Goal: Task Accomplishment & Management: Complete application form

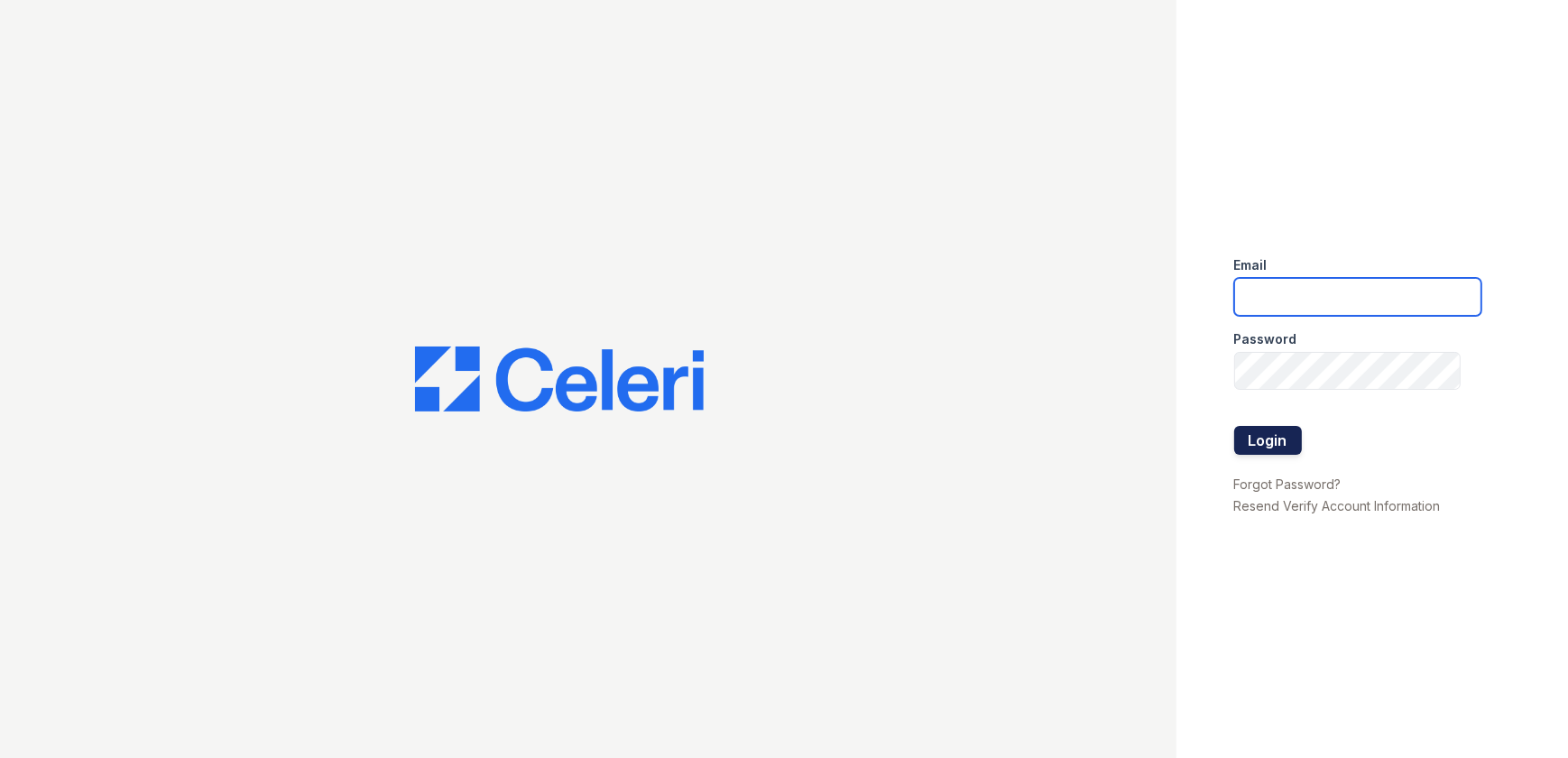
type input "ArriveWestborough@trinity-pm.com"
click at [1251, 430] on button "Login" at bounding box center [1268, 440] width 67 height 29
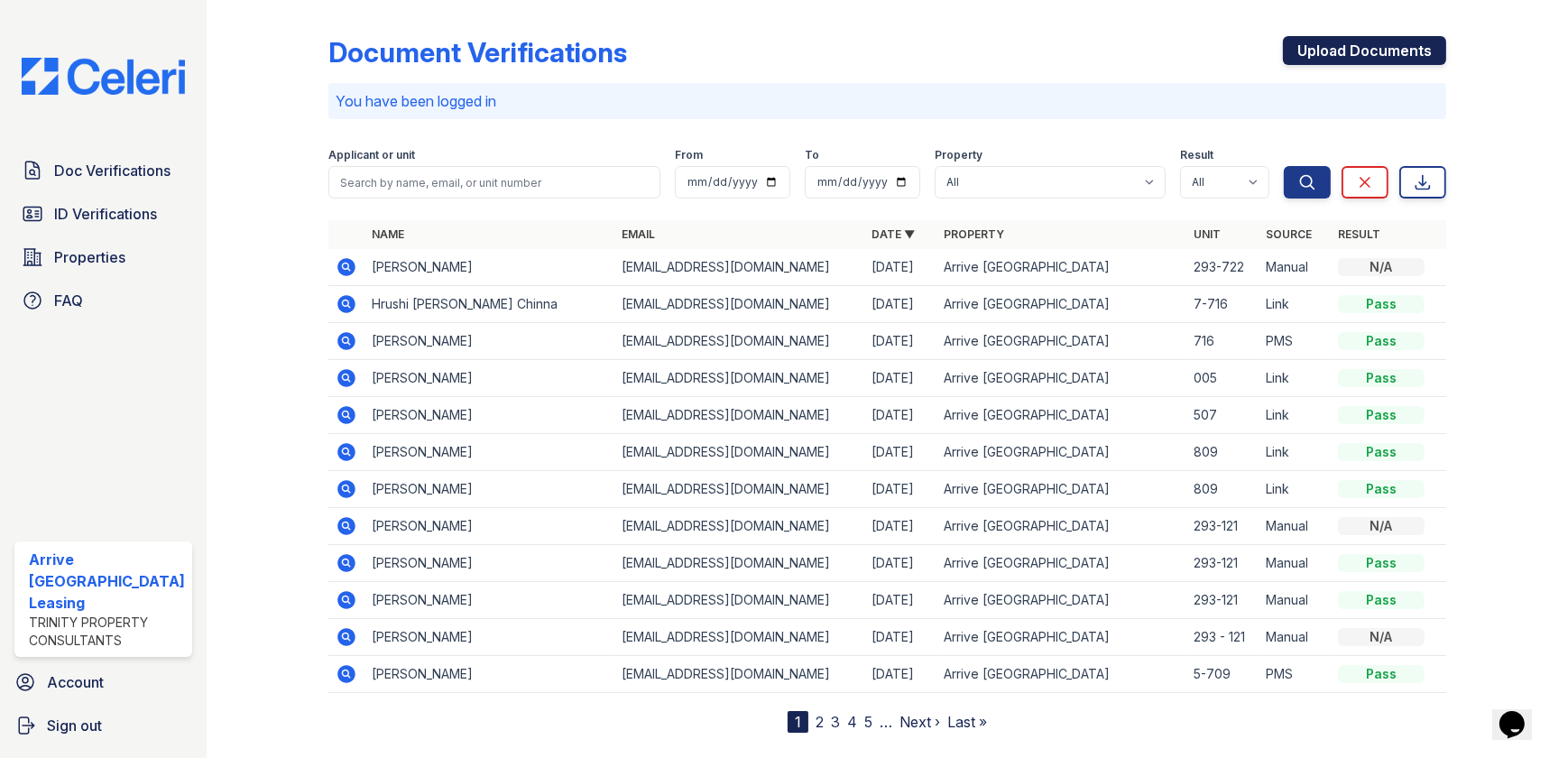
click at [1393, 54] on link "Upload Documents" at bounding box center [1364, 51] width 164 height 29
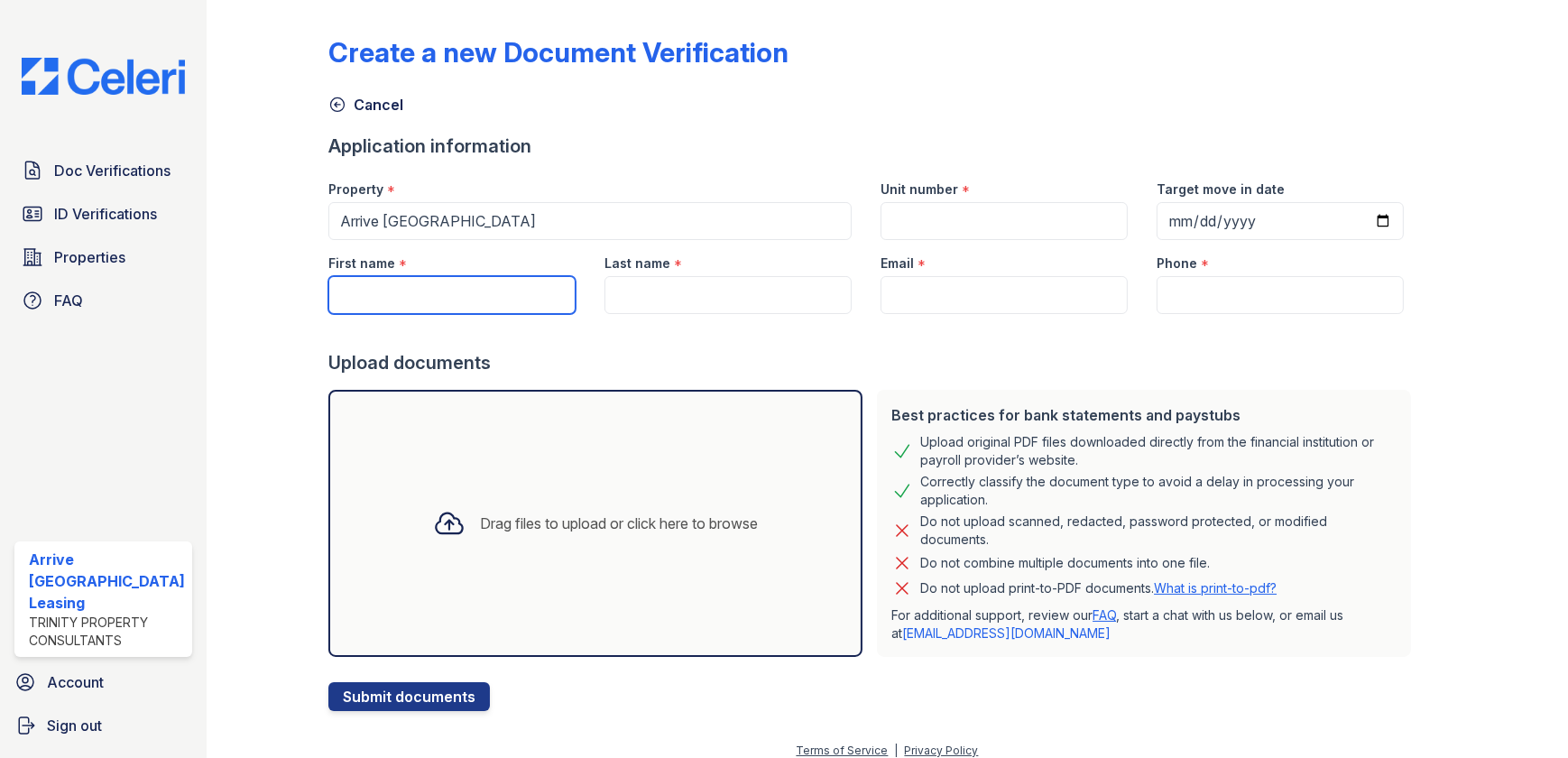
click at [427, 294] on input "First name" at bounding box center [452, 296] width 247 height 38
type input "Derek"
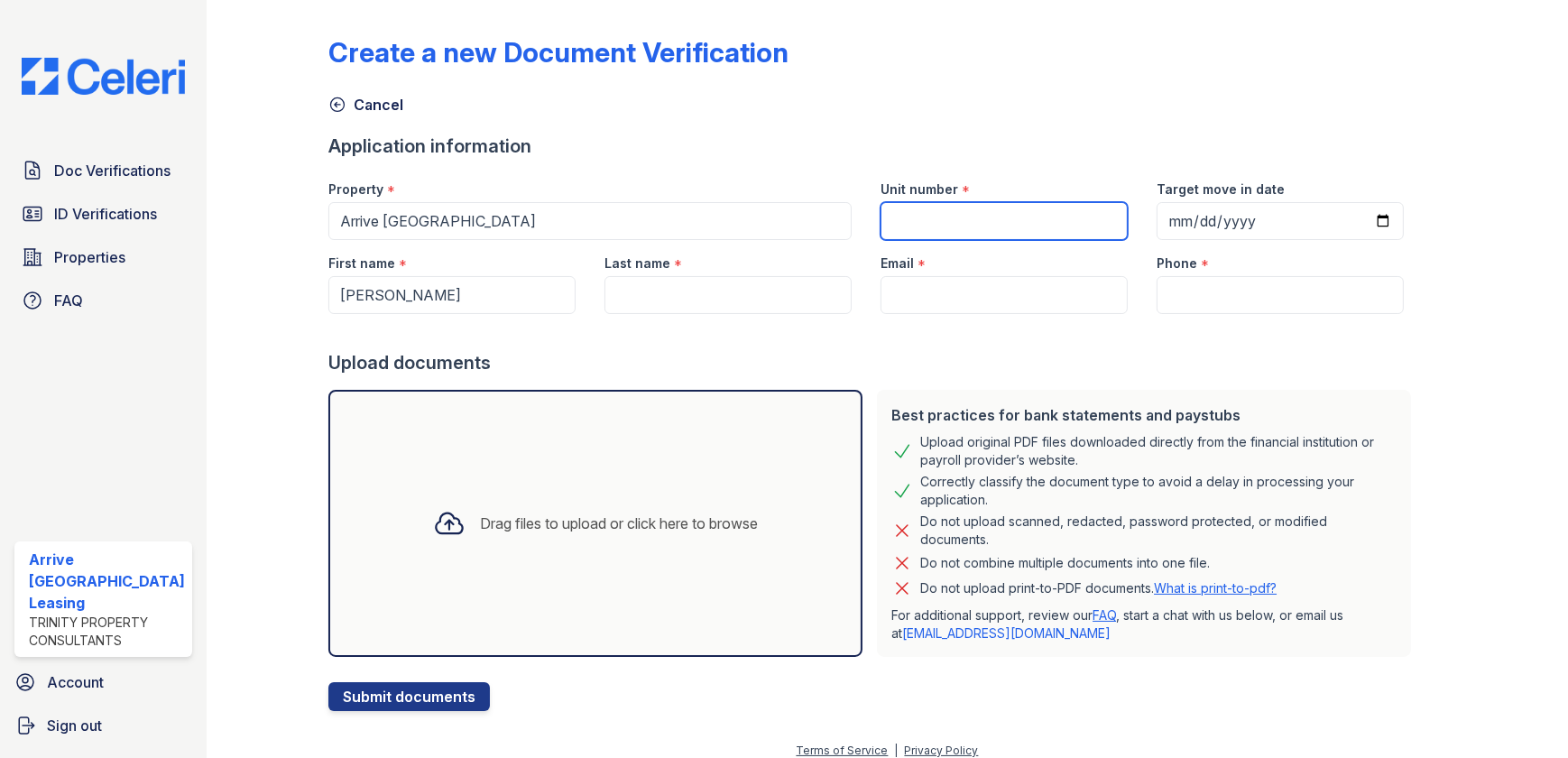
type input "293-722"
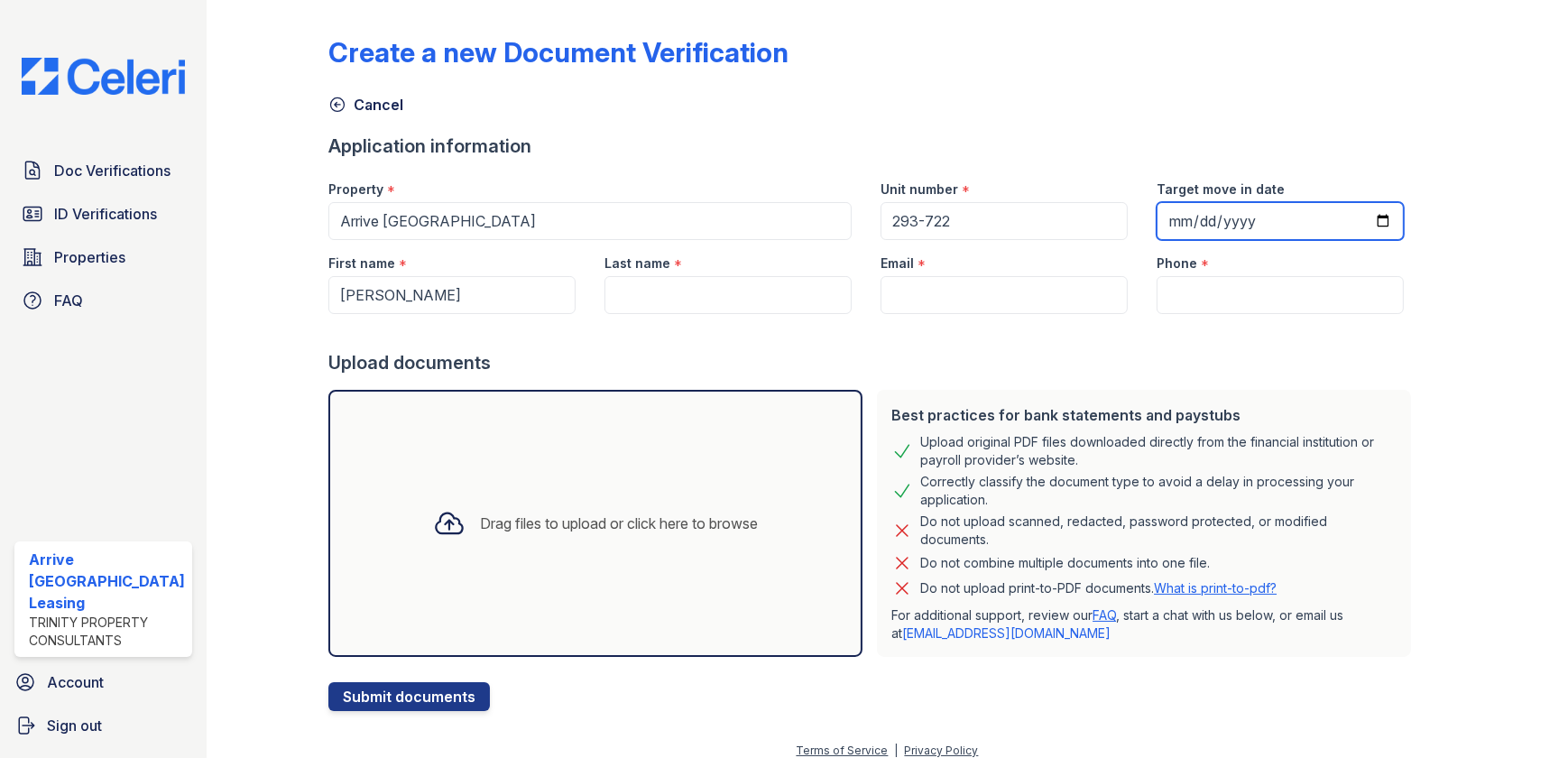
type input "2025-10-15"
type input "Nunnally"
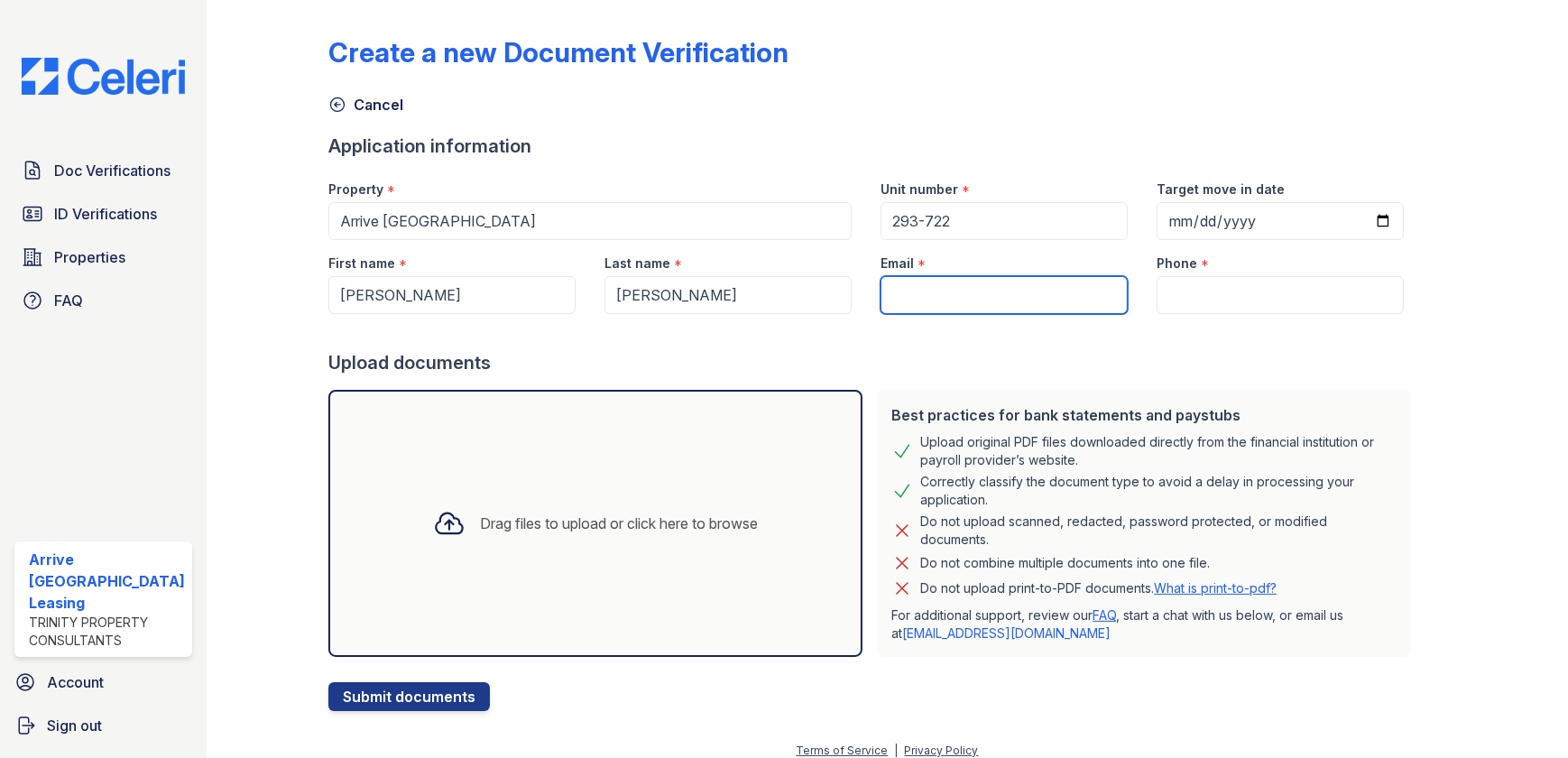
type input "[EMAIL_ADDRESS][DOMAIN_NAME]"
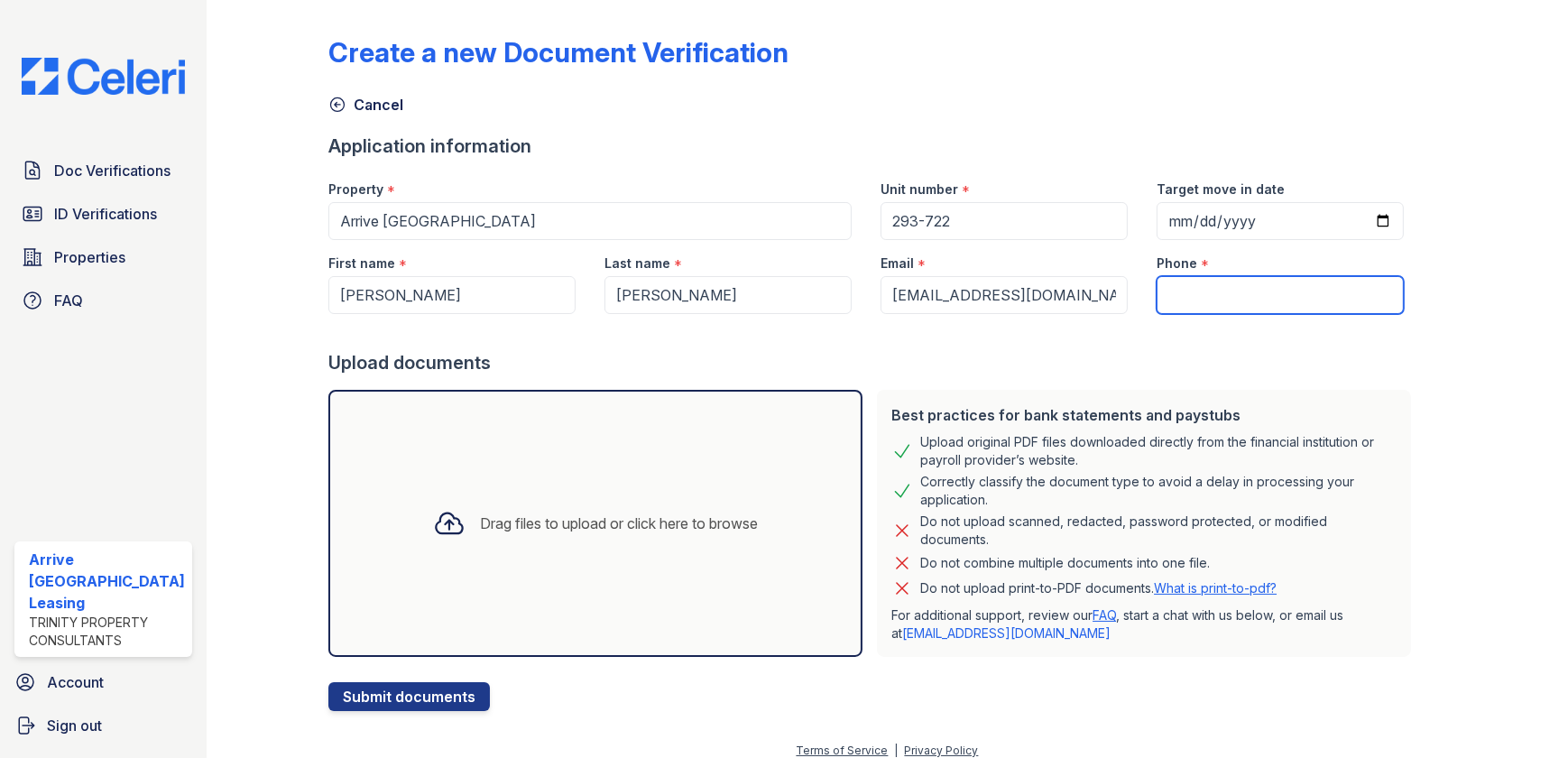
type input "[PHONE_NUMBER]"
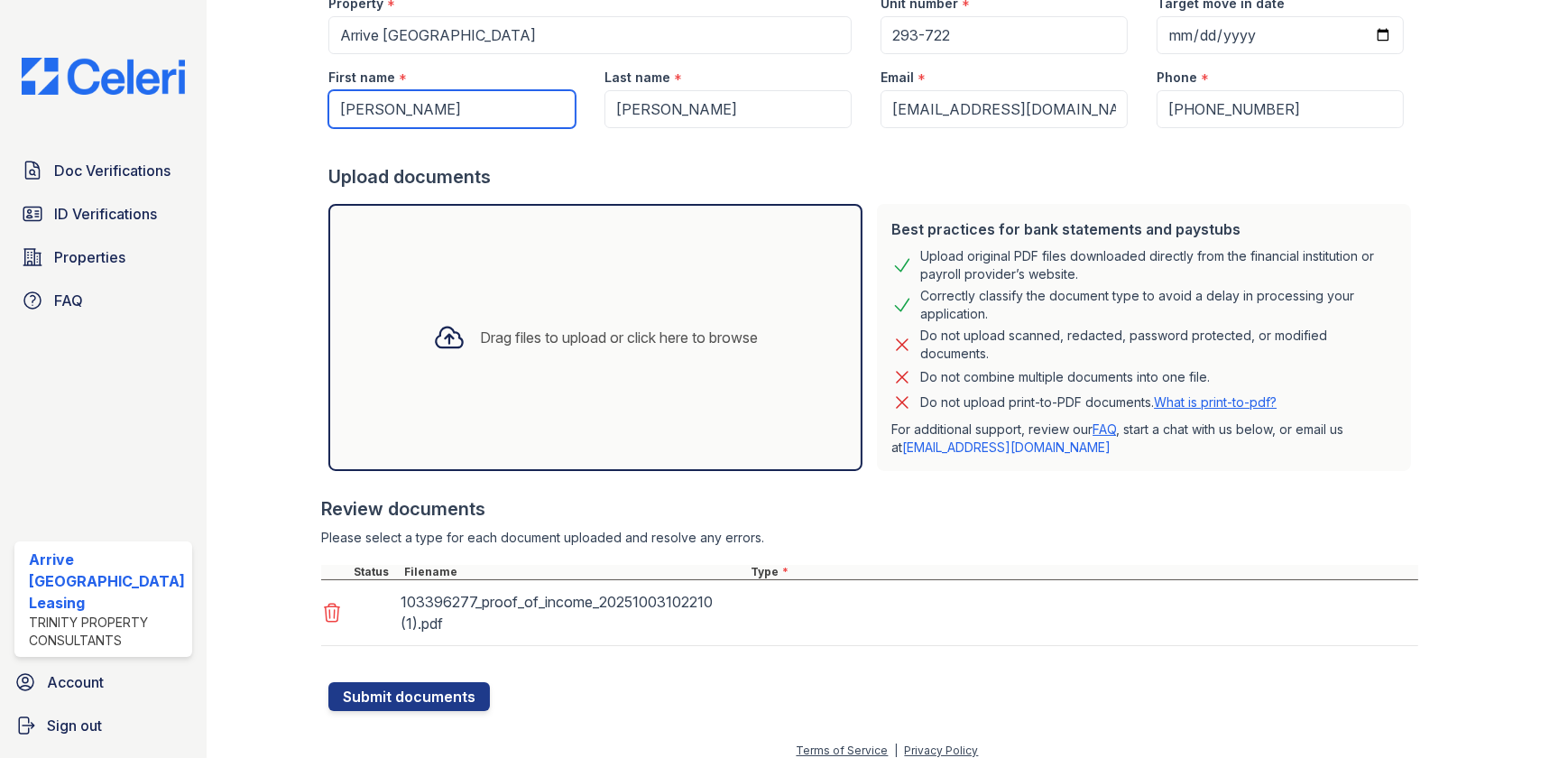
scroll to position [198, 0]
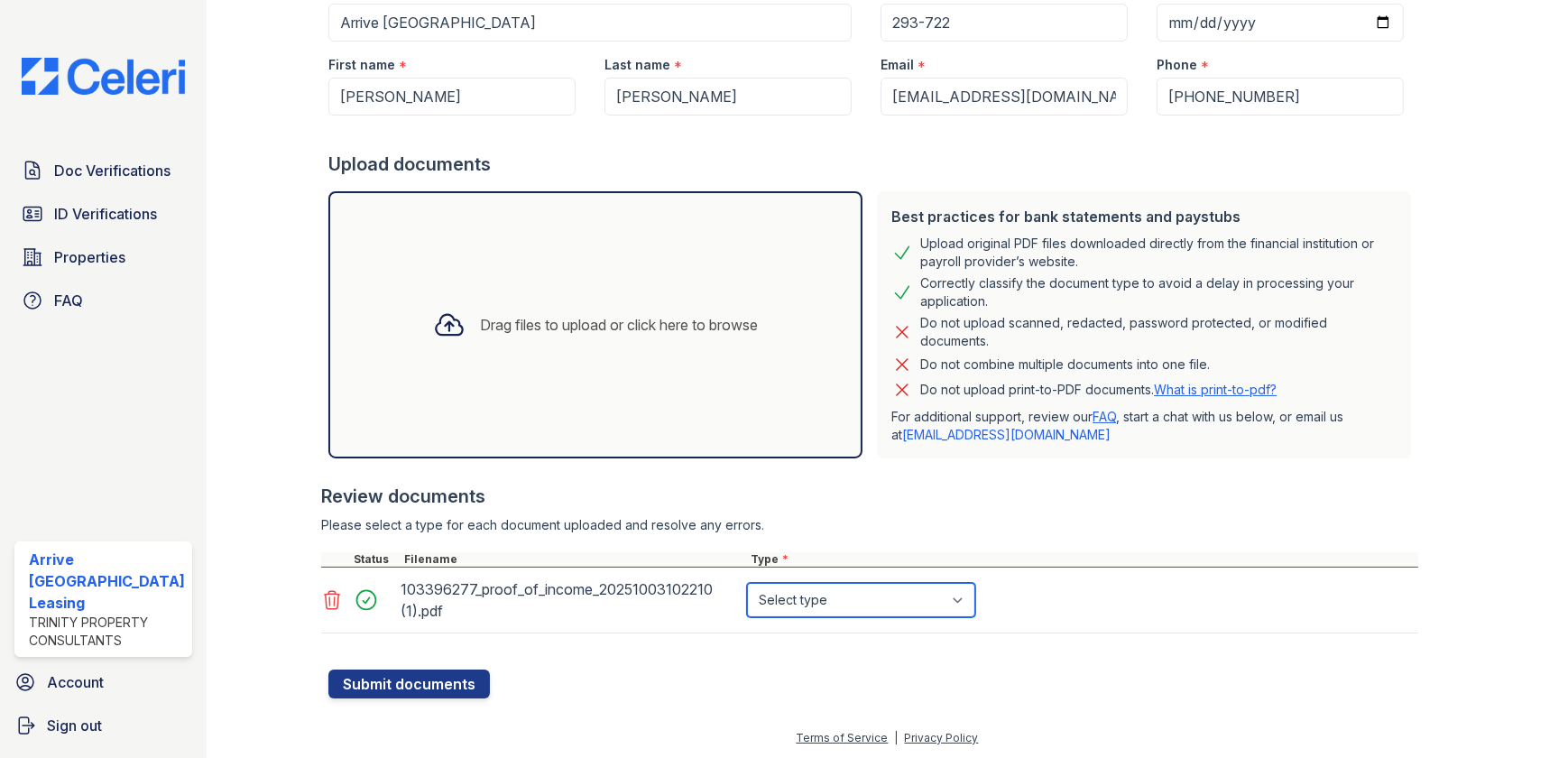
click at [803, 593] on select "Select type Paystub Bank Statement Offer Letter Tax Documents Benefit Award Let…" at bounding box center [860, 601] width 228 height 35
select select "bank_statement"
click at [747, 583] on select "Select type Paystub Bank Statement Offer Letter Tax Documents Benefit Award Let…" at bounding box center [860, 601] width 228 height 35
click at [452, 670] on button "Submit documents" at bounding box center [409, 684] width 162 height 29
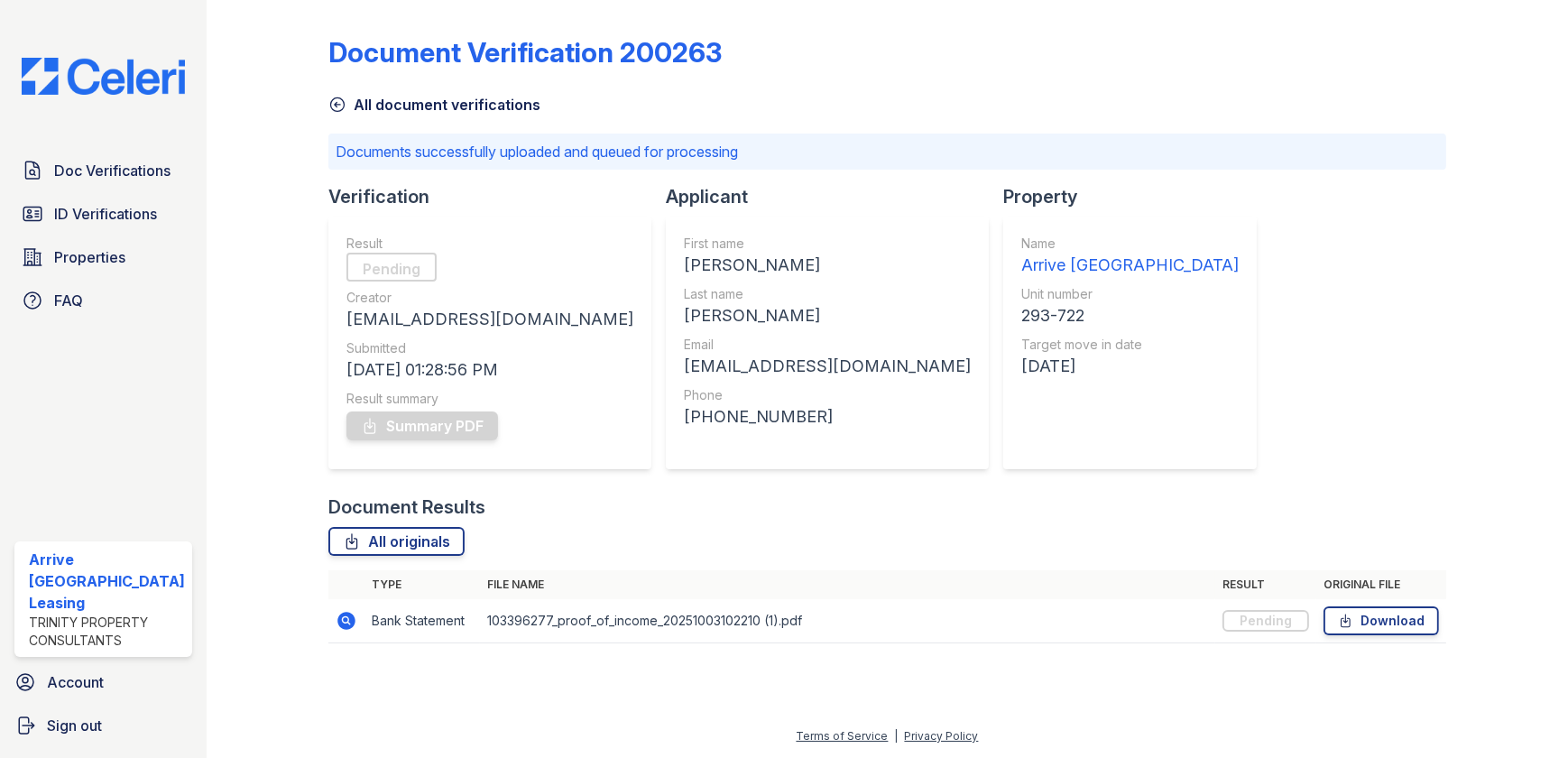
click at [67, 73] on img at bounding box center [103, 76] width 192 height 37
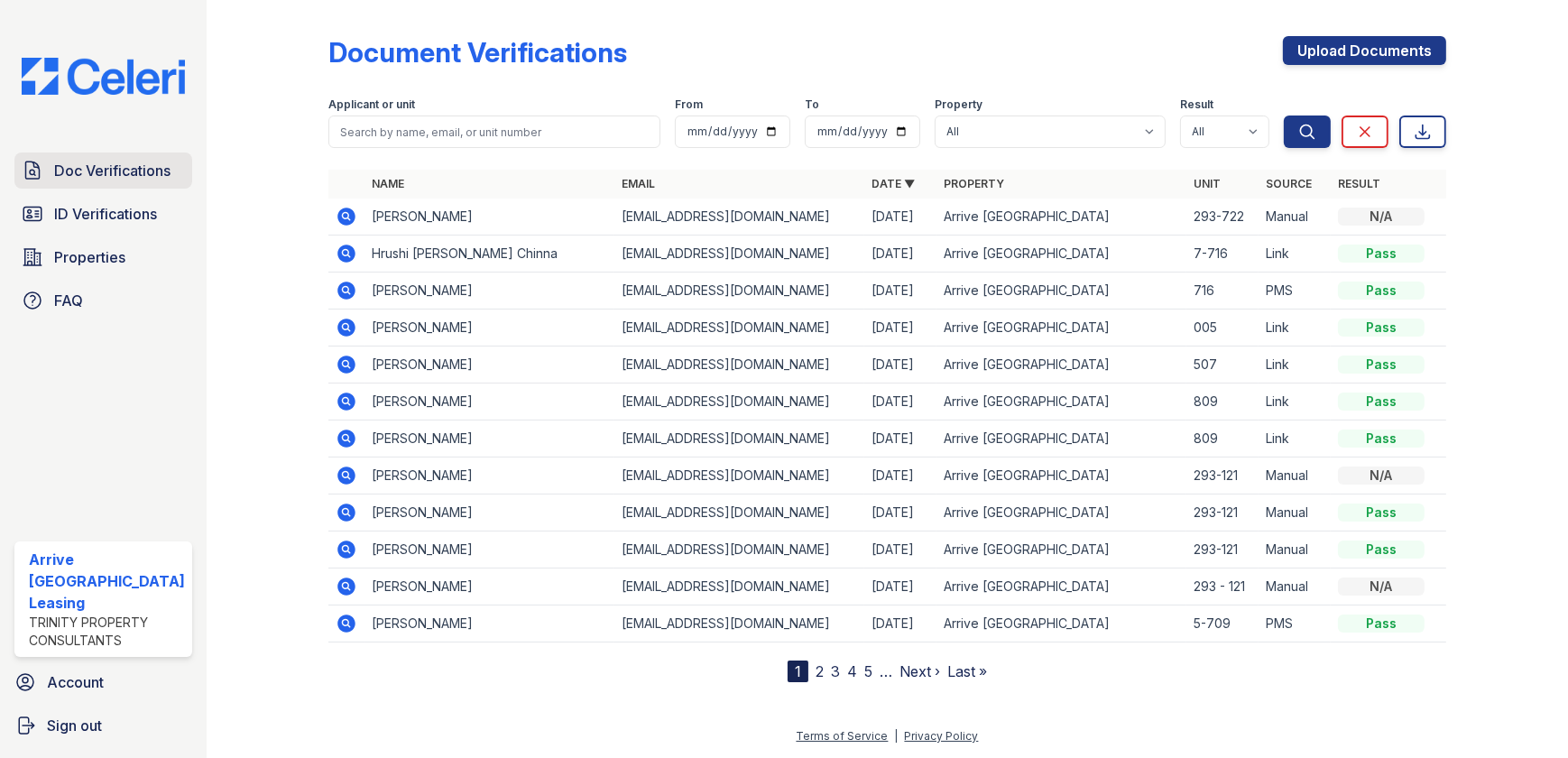
click at [112, 165] on span "Doc Verifications" at bounding box center [113, 171] width 116 height 22
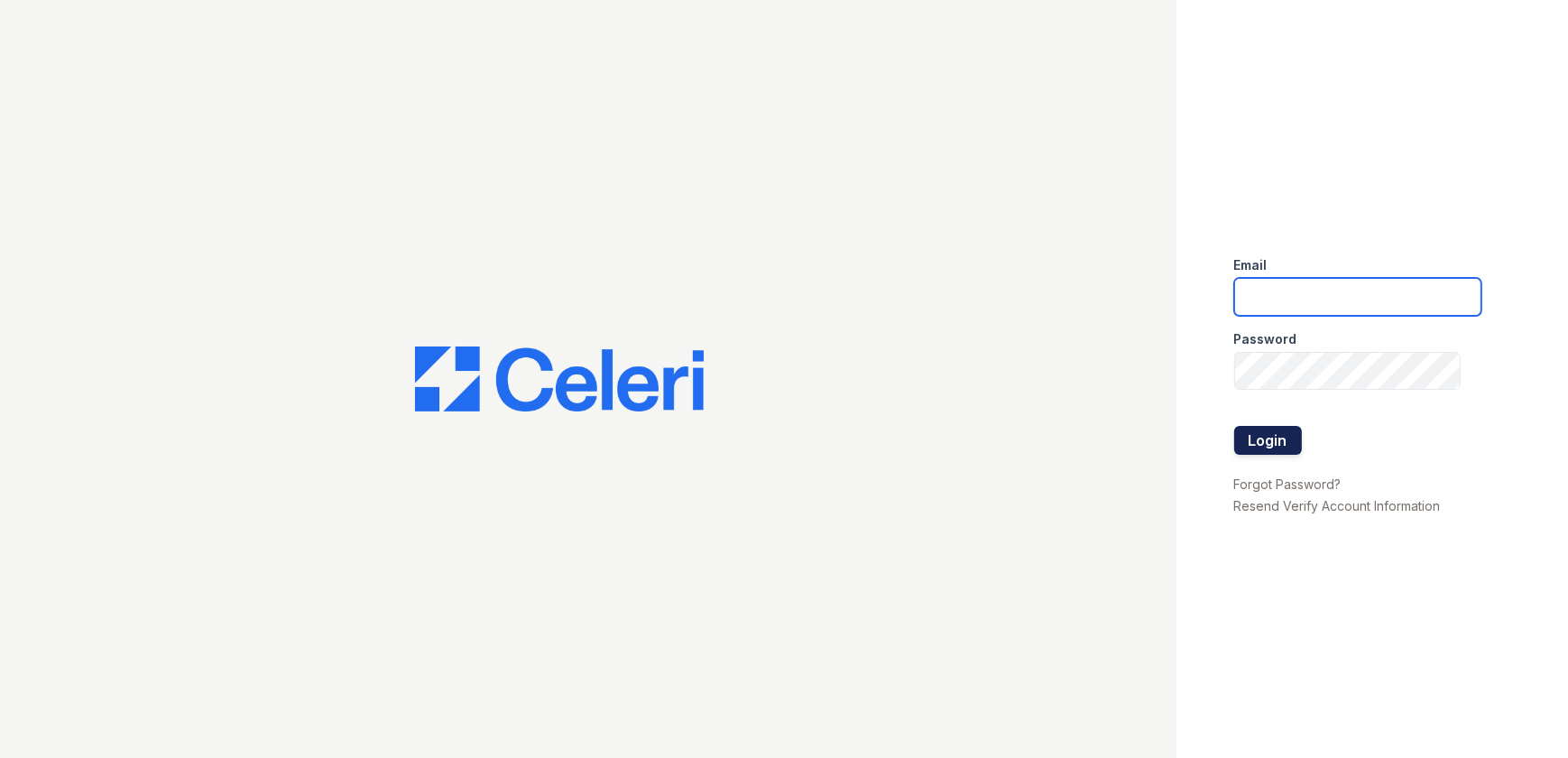
type input "ArriveWestborough@trinity-pm.com"
click at [1278, 450] on button "Login" at bounding box center [1268, 440] width 67 height 29
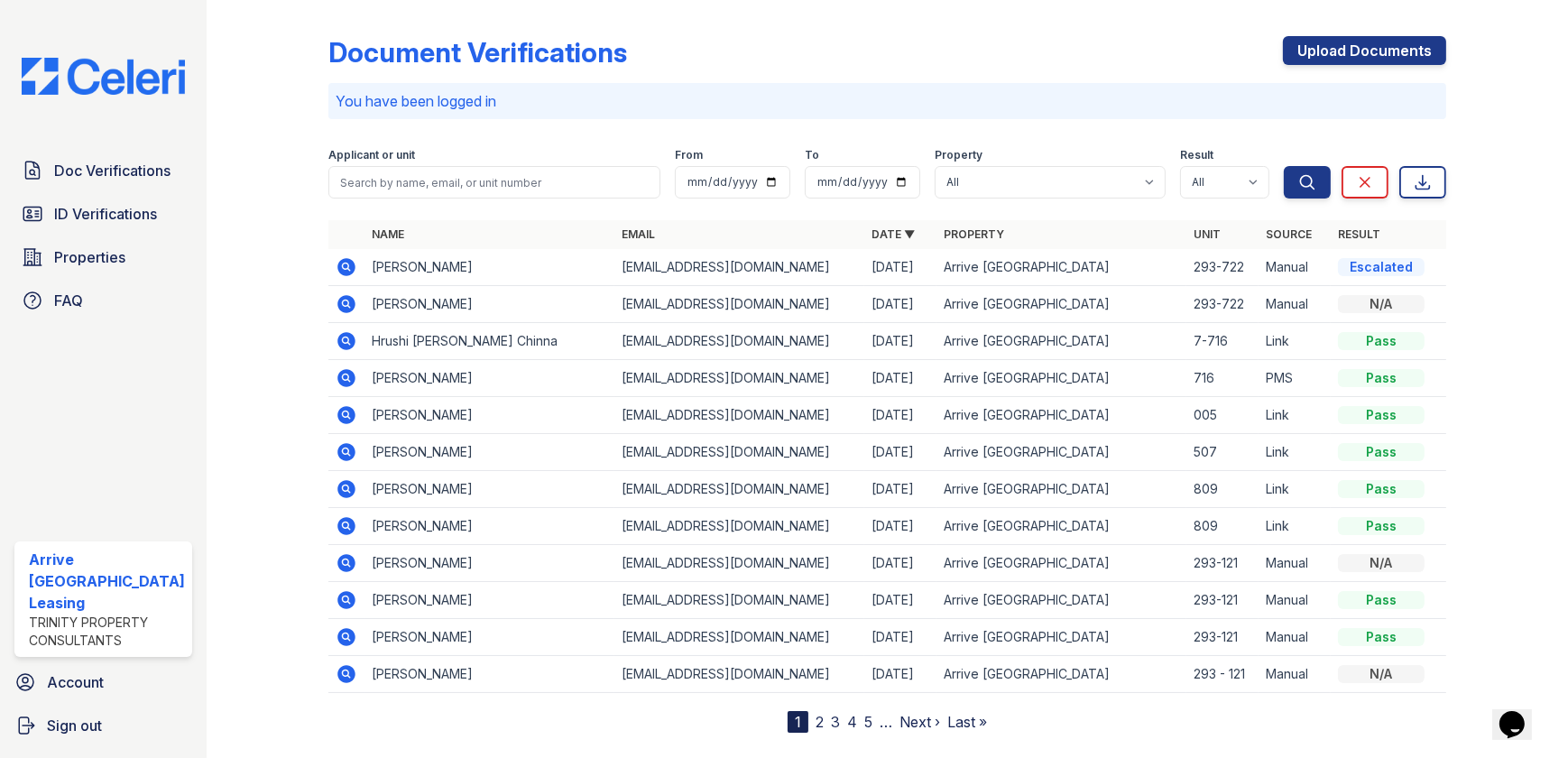
click at [336, 260] on icon at bounding box center [347, 268] width 22 height 22
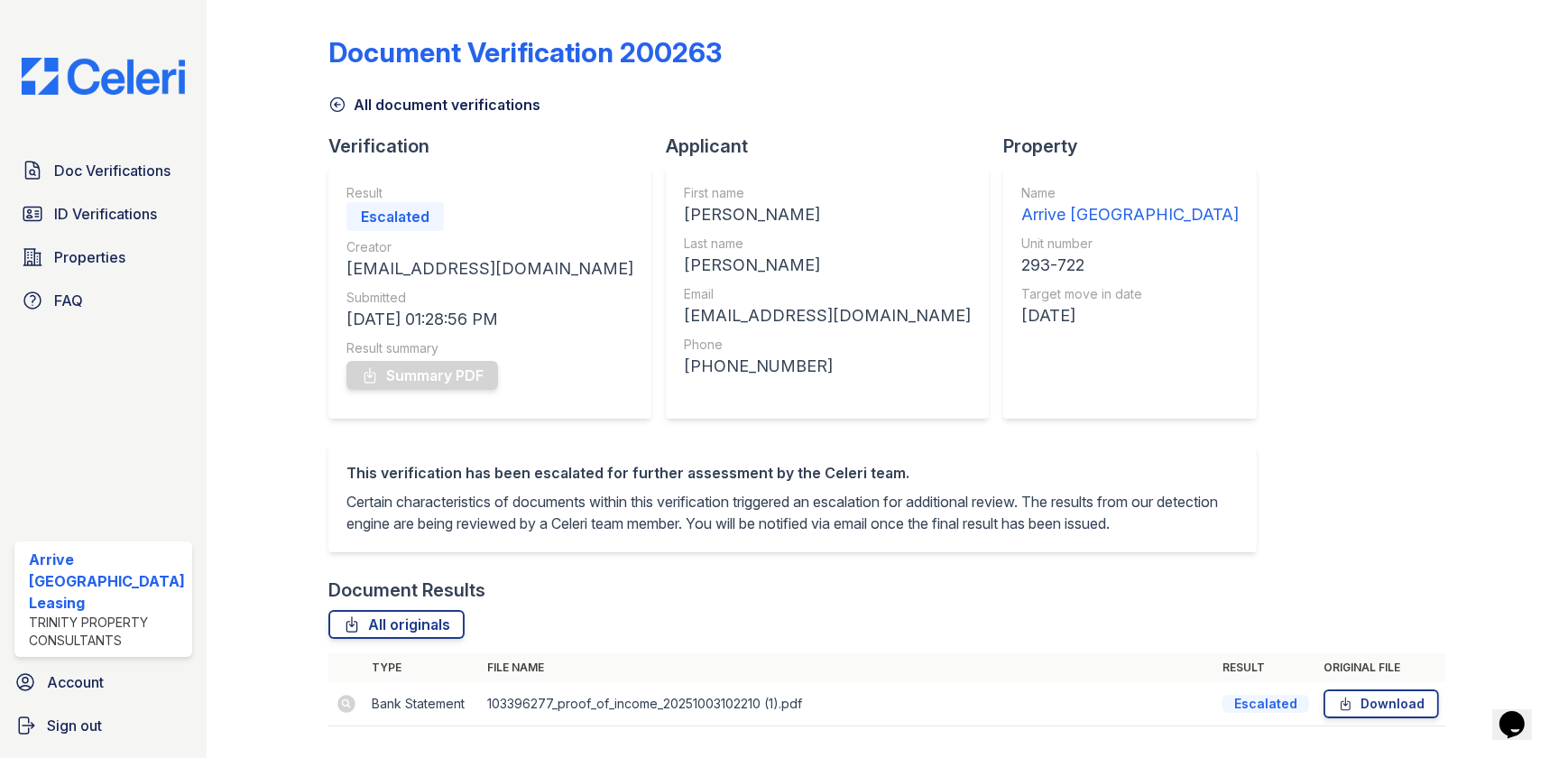
click at [400, 217] on div "Escalated" at bounding box center [395, 217] width 97 height 29
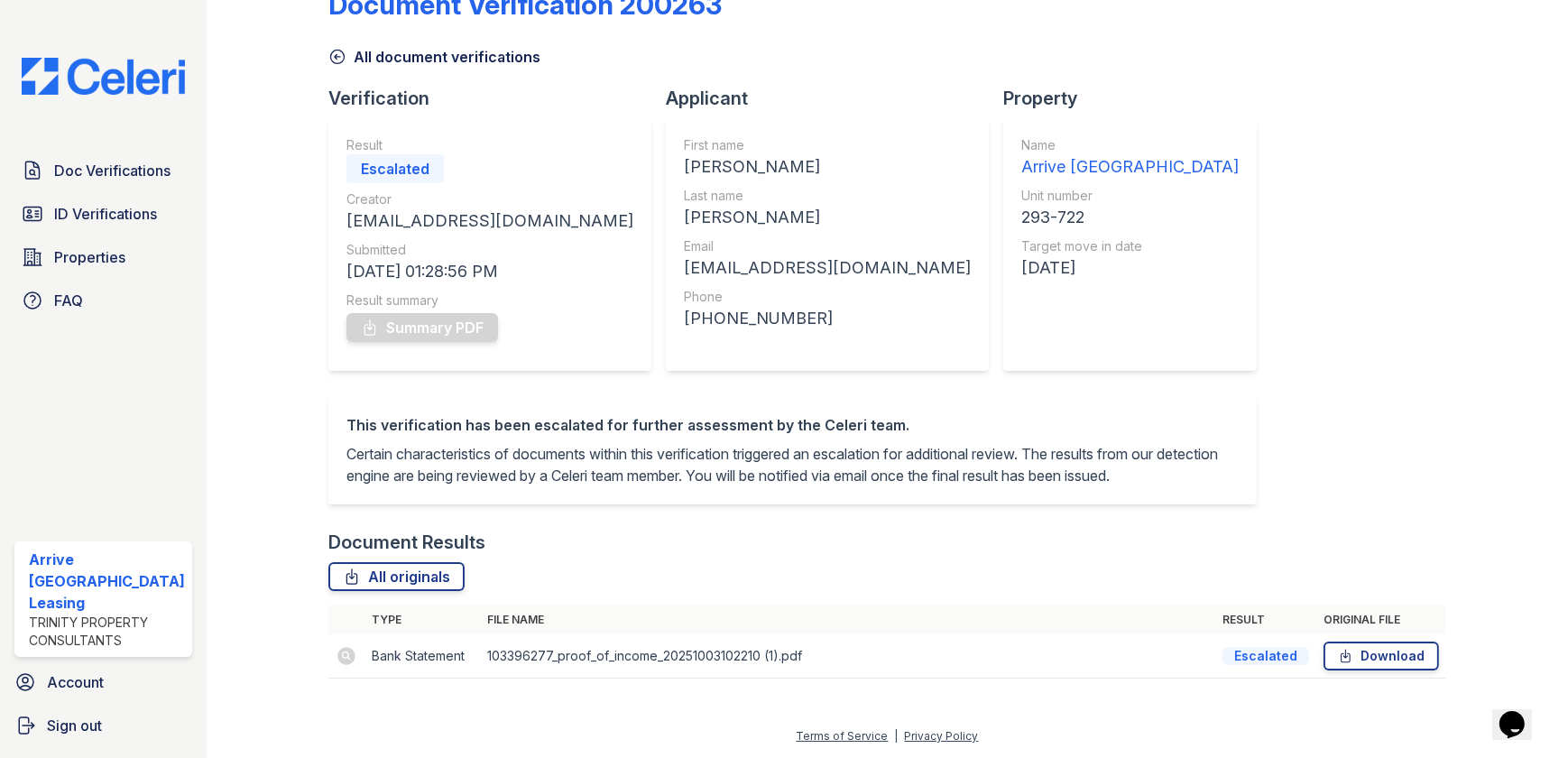
scroll to position [68, 0]
click at [1264, 655] on div "Escalated" at bounding box center [1265, 656] width 86 height 18
click at [132, 95] on div "Doc Verifications ID Verifications Properties FAQ Arrive Westborough Leasing Tr…" at bounding box center [103, 379] width 206 height 758
click at [133, 85] on img at bounding box center [103, 76] width 192 height 37
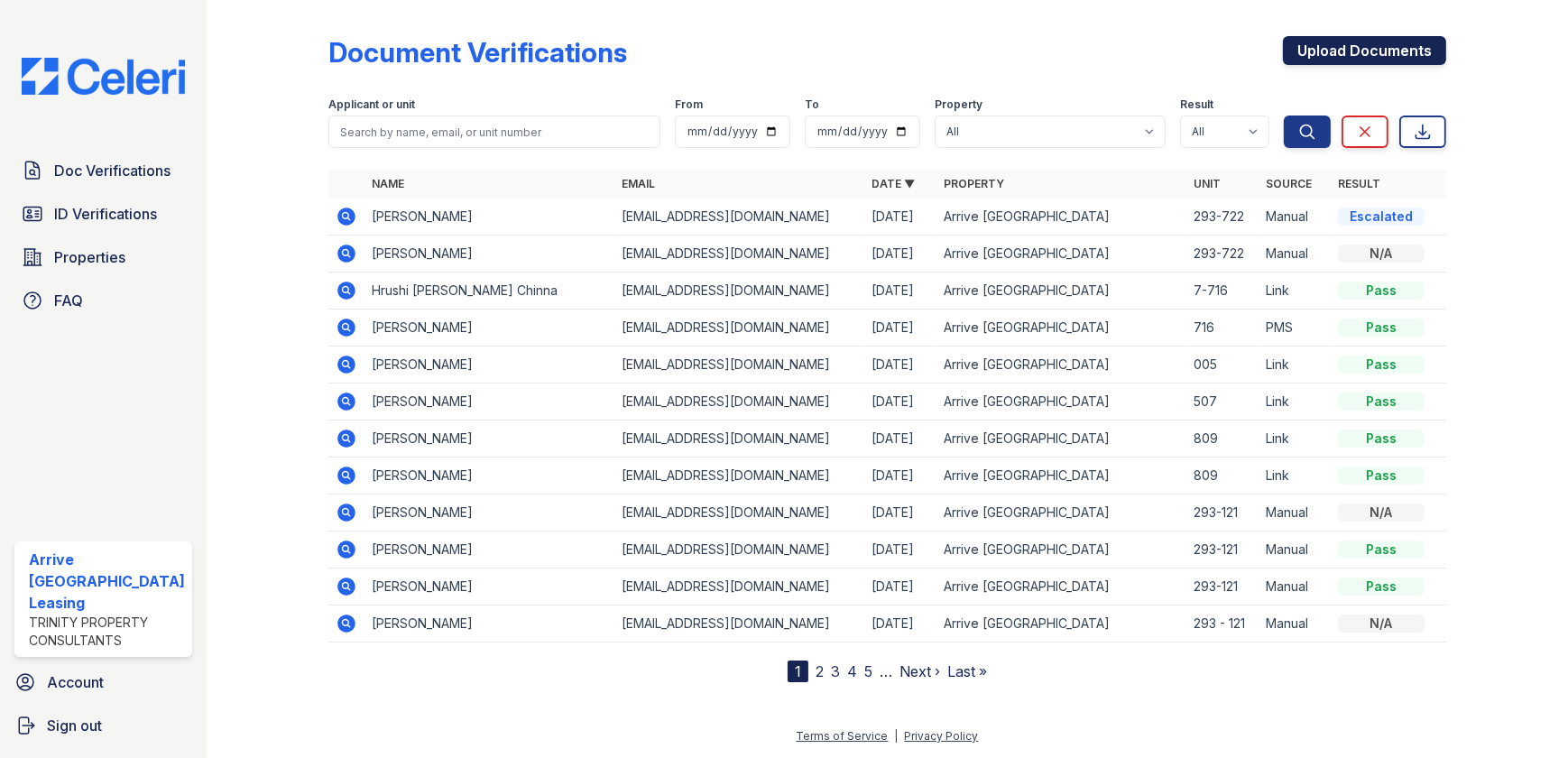
click at [1335, 51] on link "Upload Documents" at bounding box center [1364, 51] width 164 height 29
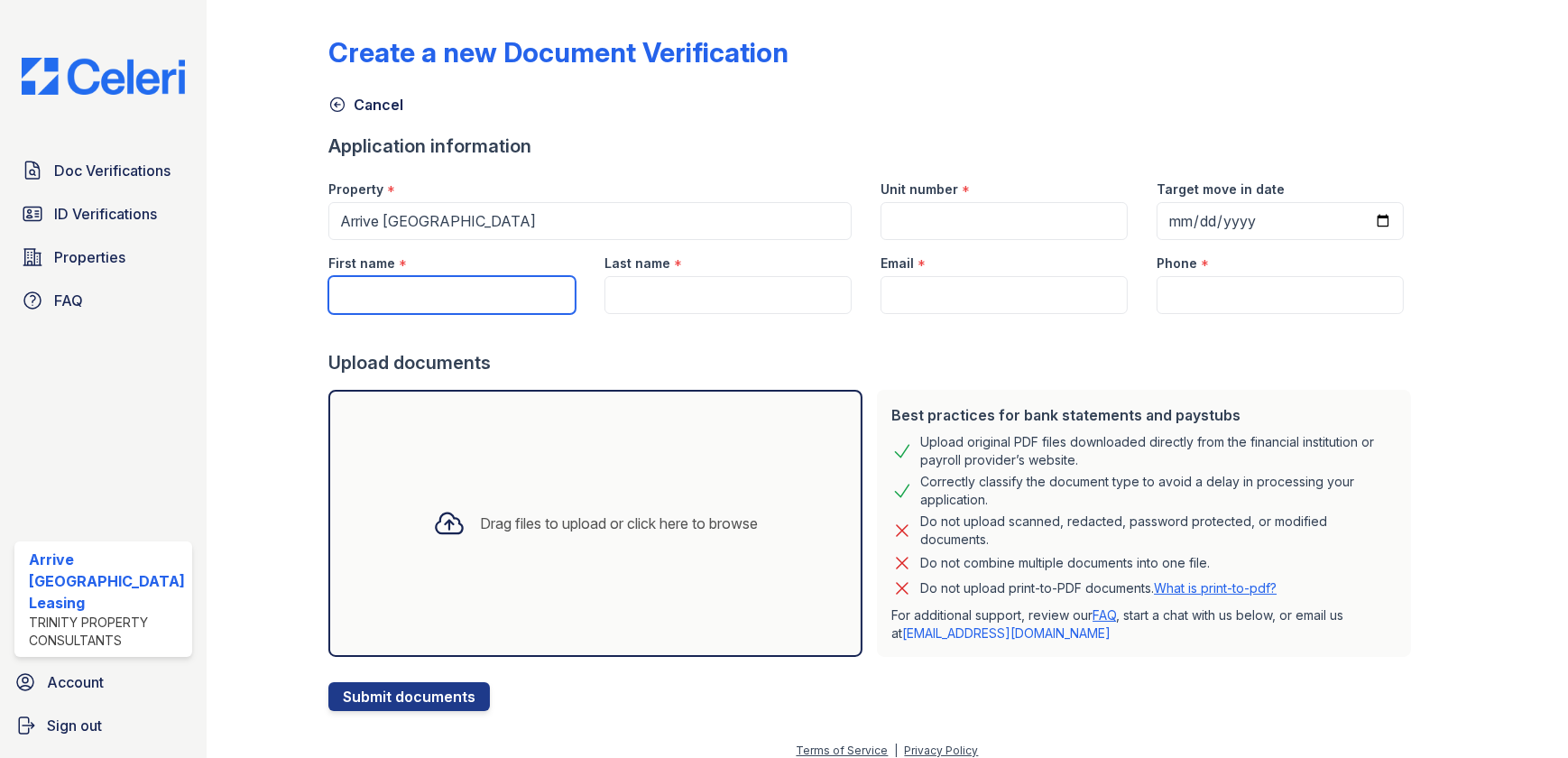
click at [427, 288] on input "First name" at bounding box center [452, 296] width 247 height 38
type input "[PERSON_NAME]"
type input "293-722"
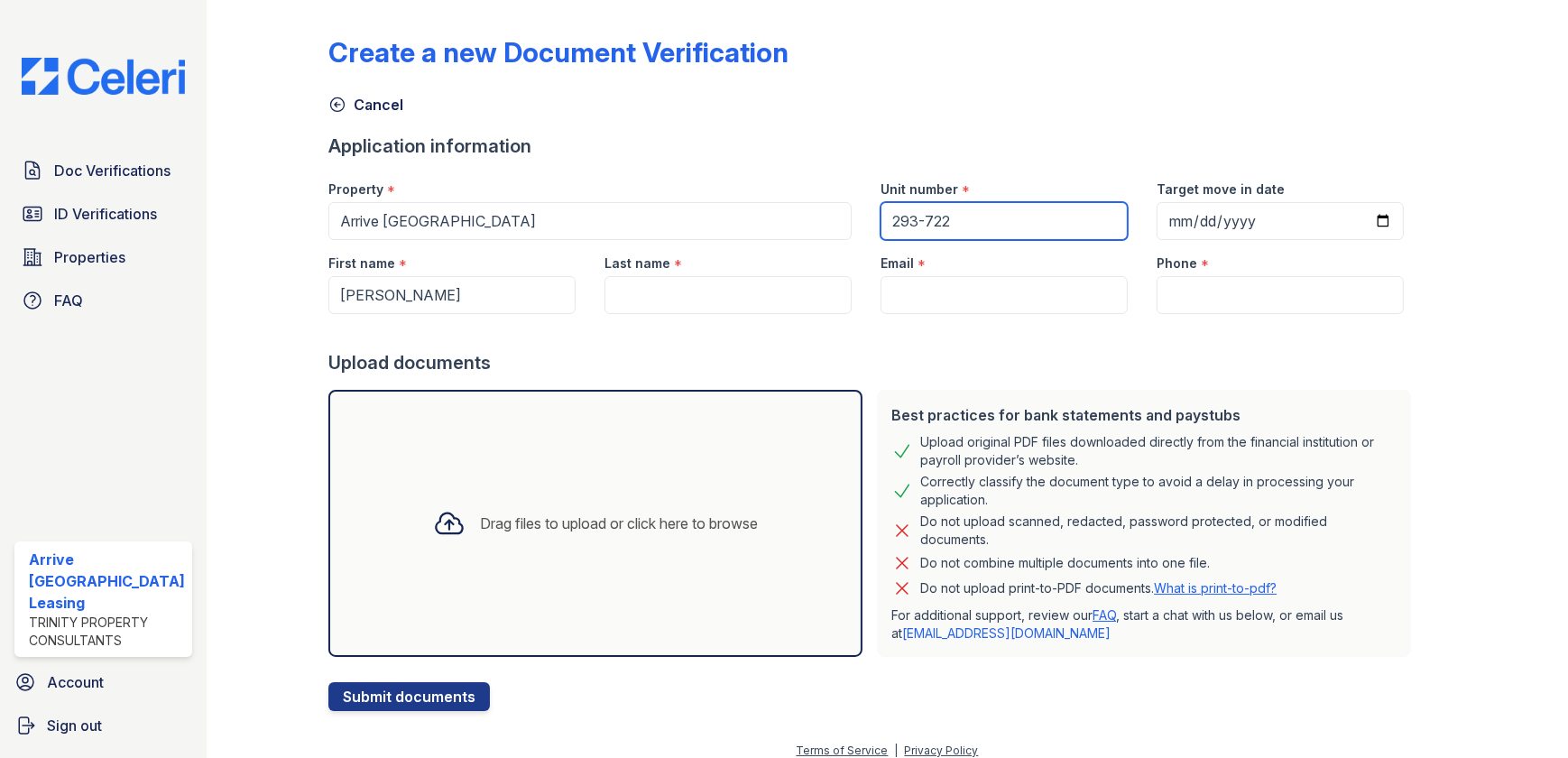
type input "2025-10-15"
type input "[PERSON_NAME]"
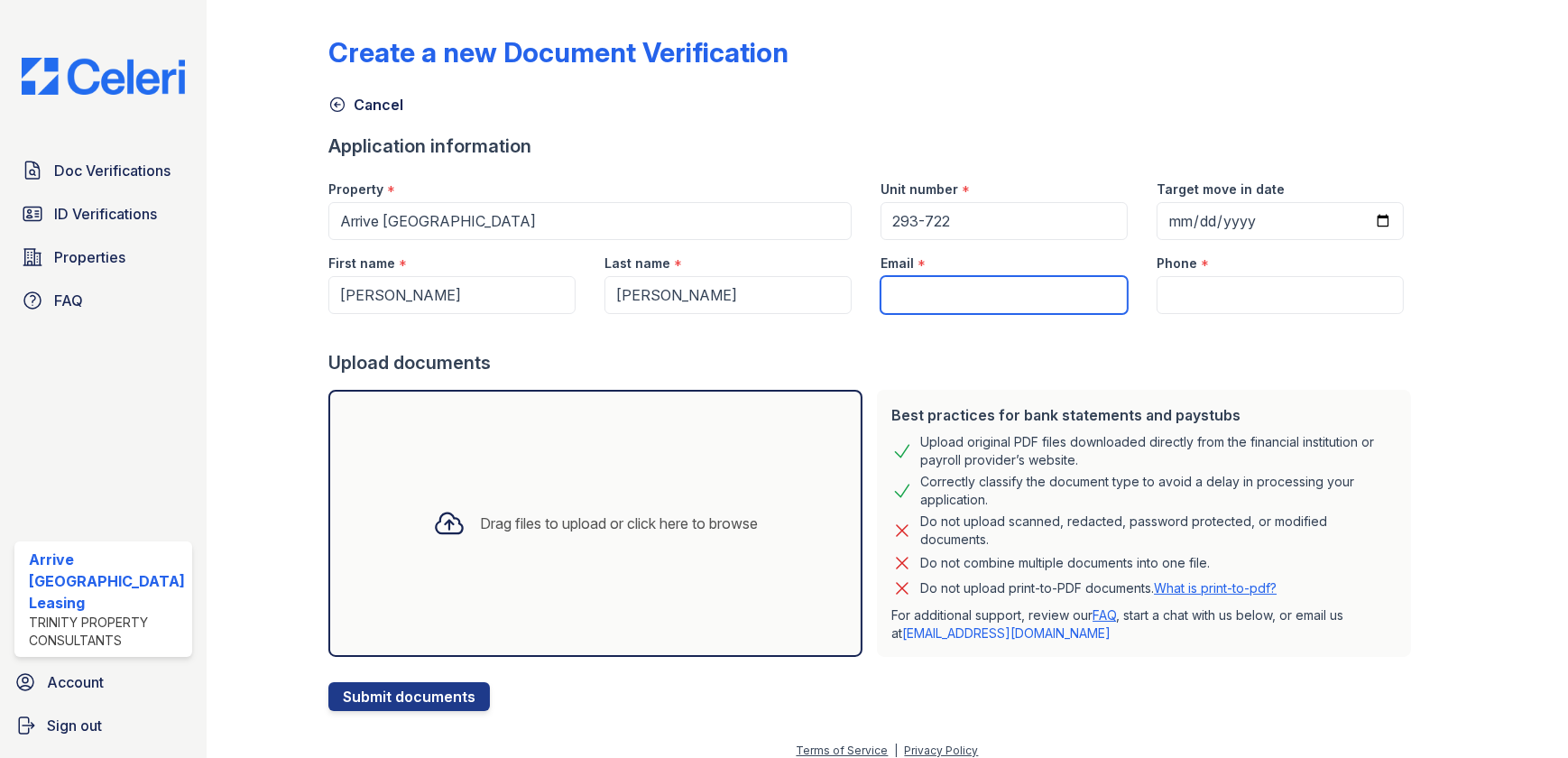
type input "[EMAIL_ADDRESS][DOMAIN_NAME]"
type input "(774) 288-0011"
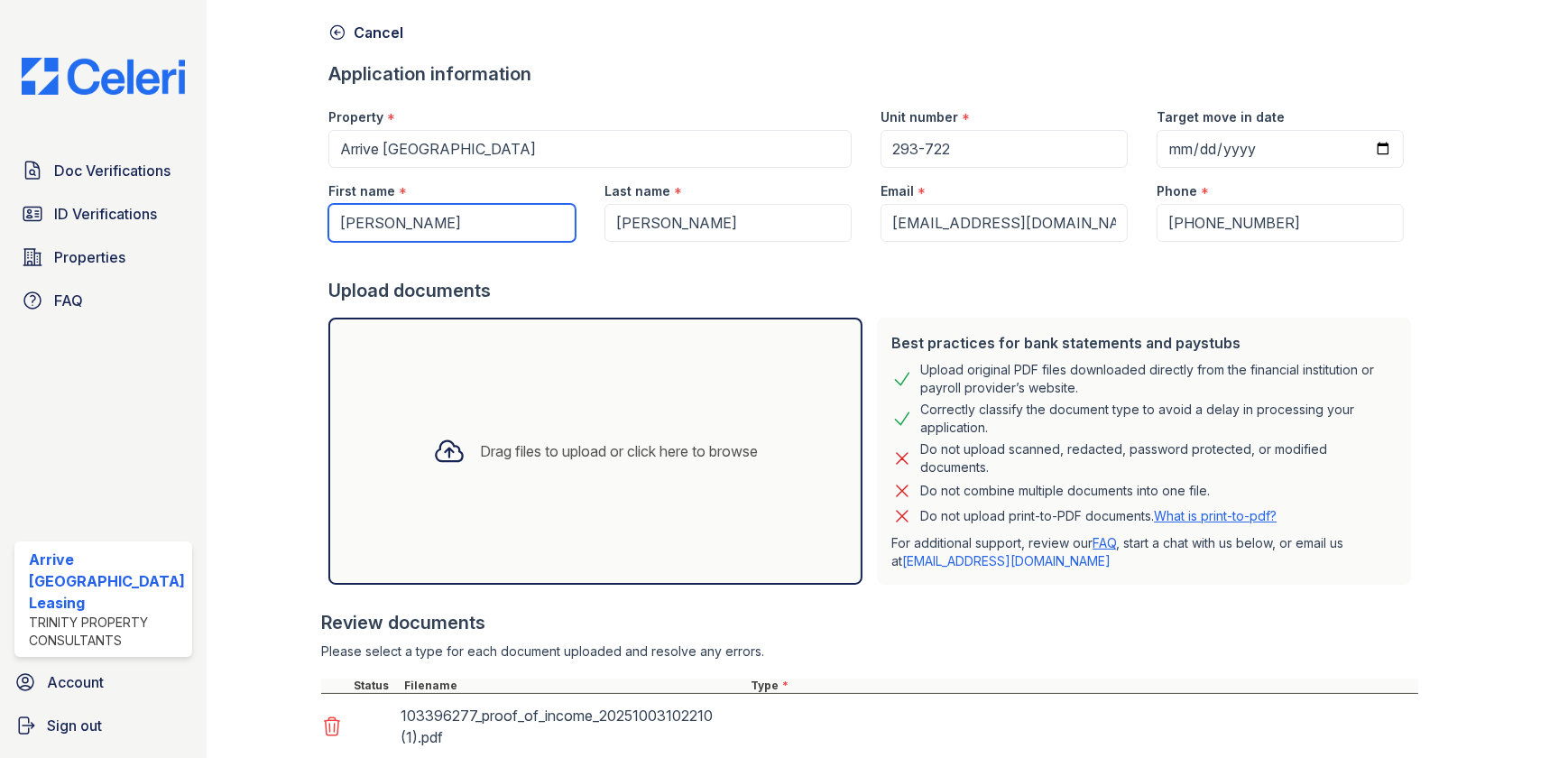
scroll to position [198, 0]
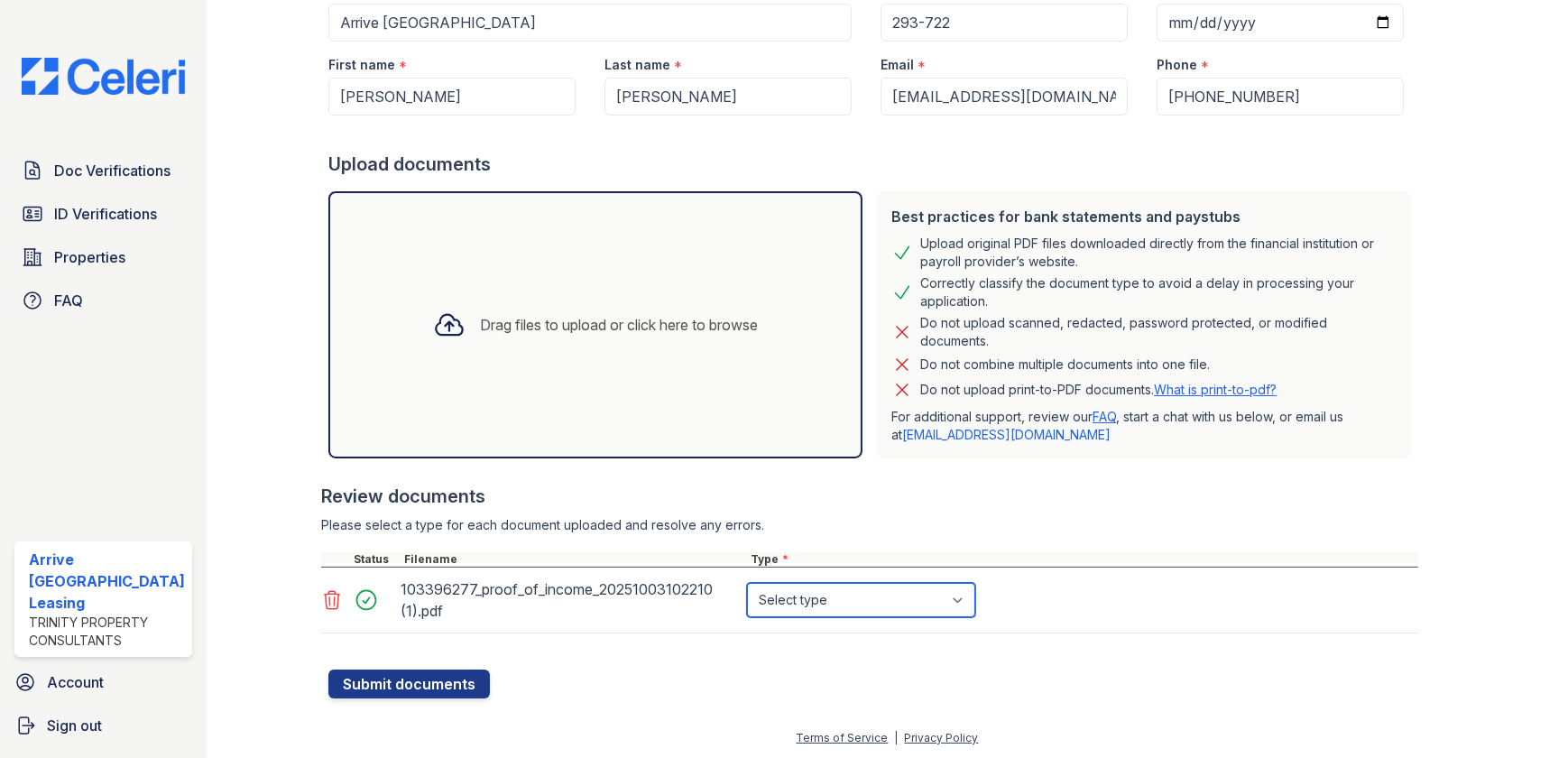
click at [834, 596] on select "Select type Paystub Bank Statement Offer Letter Tax Documents Benefit Award Let…" at bounding box center [860, 601] width 228 height 35
select select "tax_documents"
click at [747, 583] on select "Select type Paystub Bank Statement Offer Letter Tax Documents Benefit Award Let…" at bounding box center [860, 601] width 228 height 35
click at [413, 676] on button "Submit documents" at bounding box center [409, 684] width 162 height 29
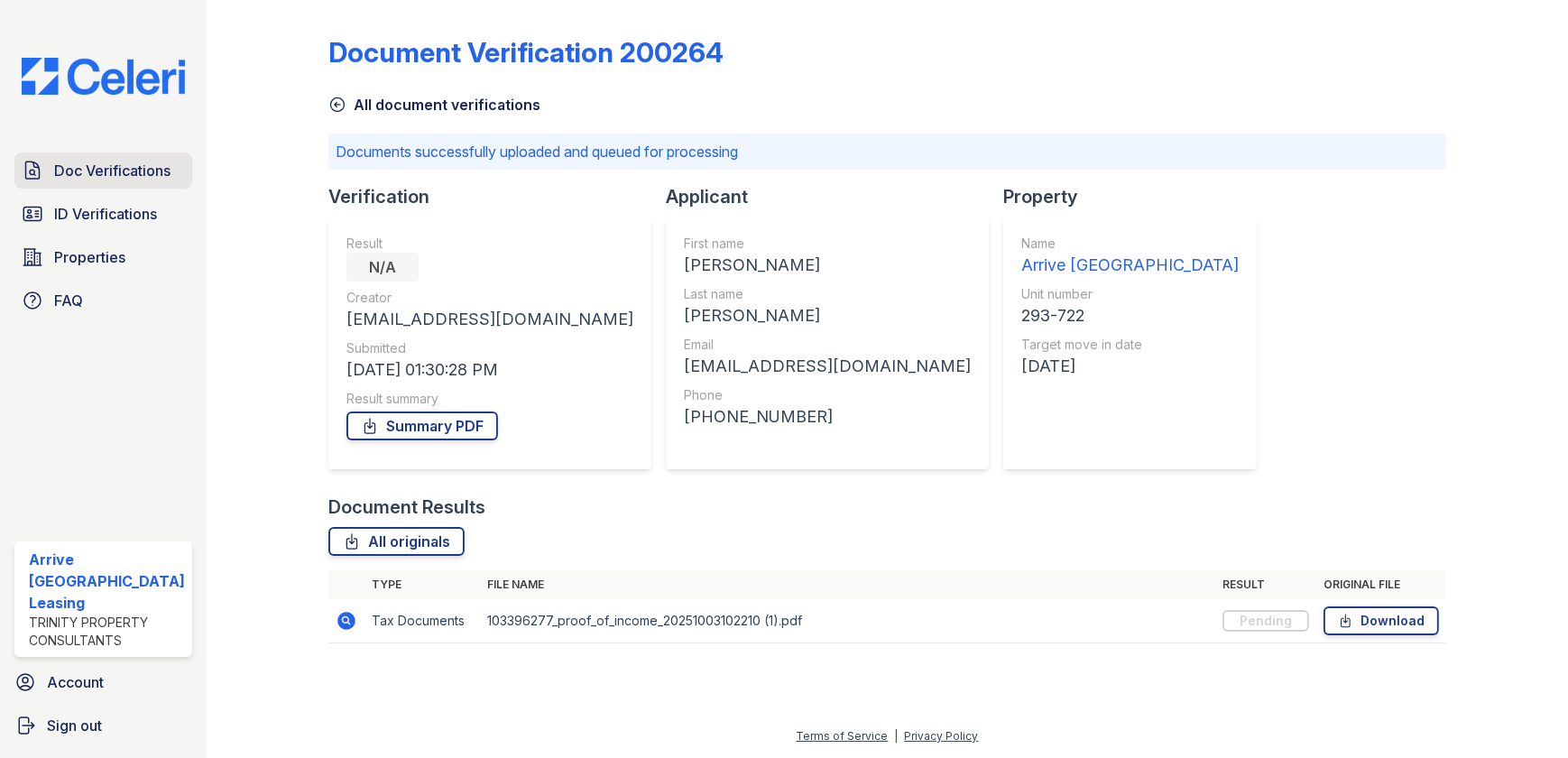
click at [96, 171] on span "Doc Verifications" at bounding box center [113, 171] width 116 height 22
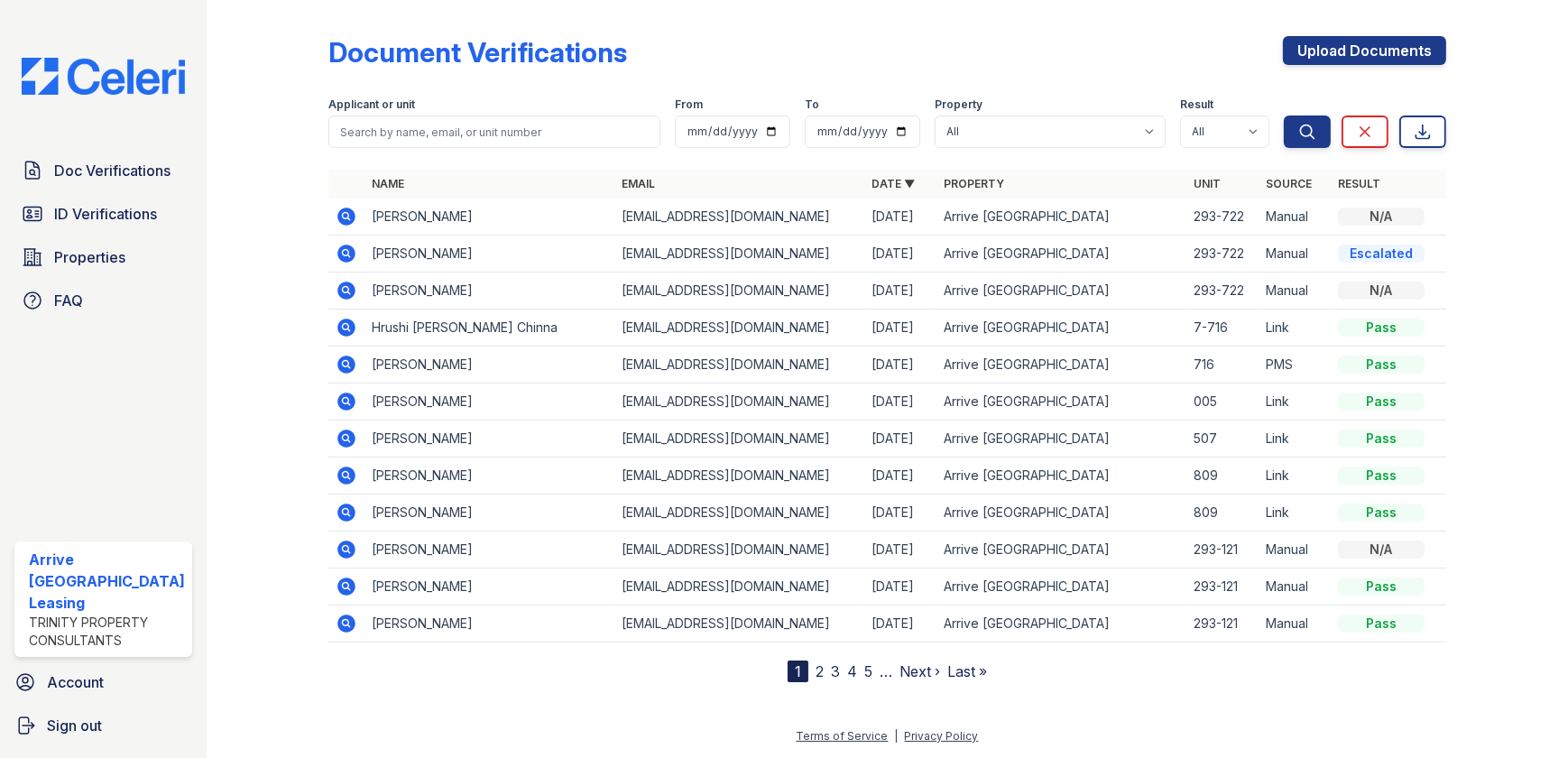
click at [336, 283] on icon at bounding box center [347, 290] width 22 height 22
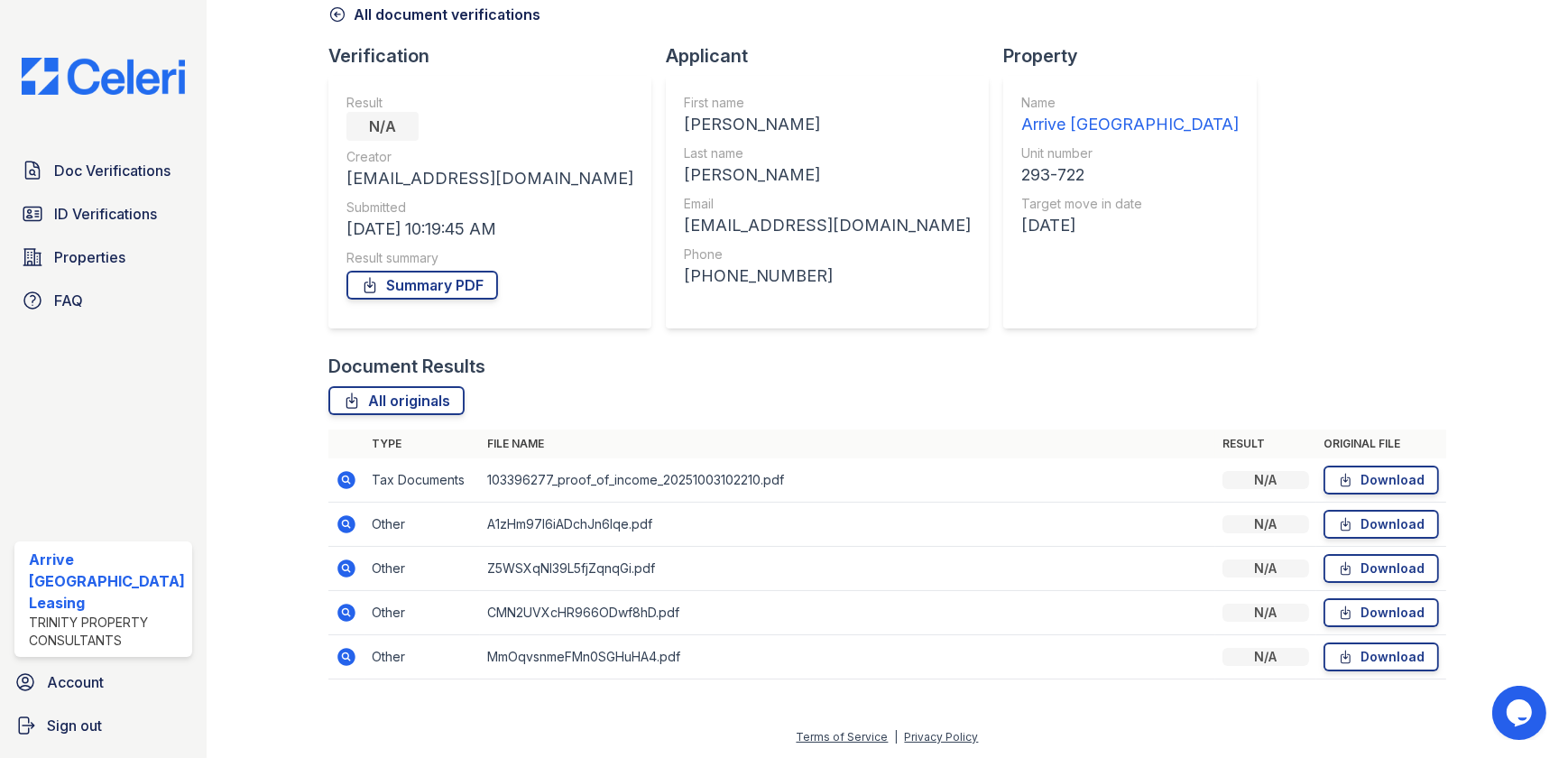
click at [343, 523] on icon at bounding box center [345, 522] width 5 height 5
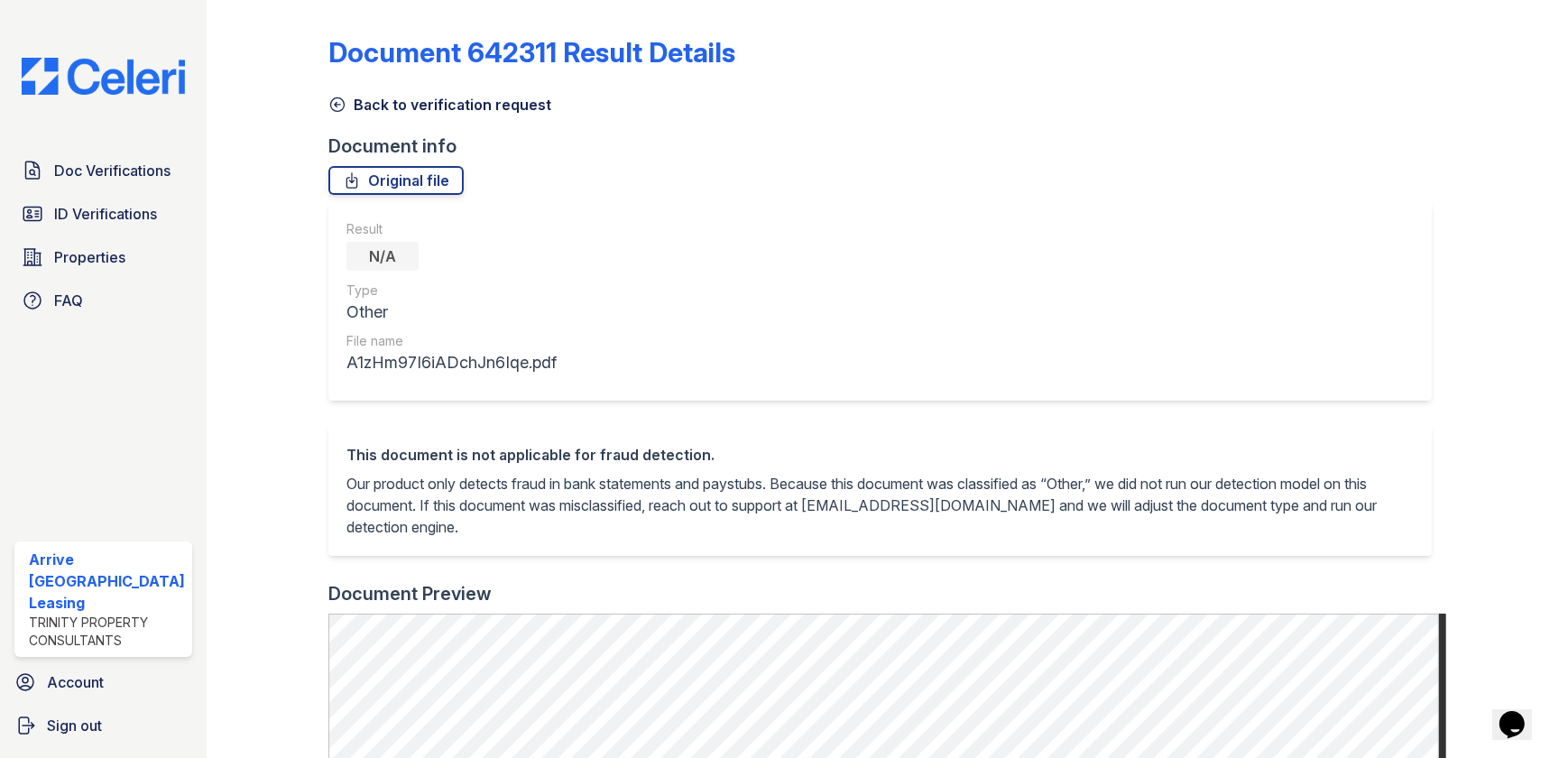
click at [330, 109] on icon at bounding box center [337, 105] width 18 height 18
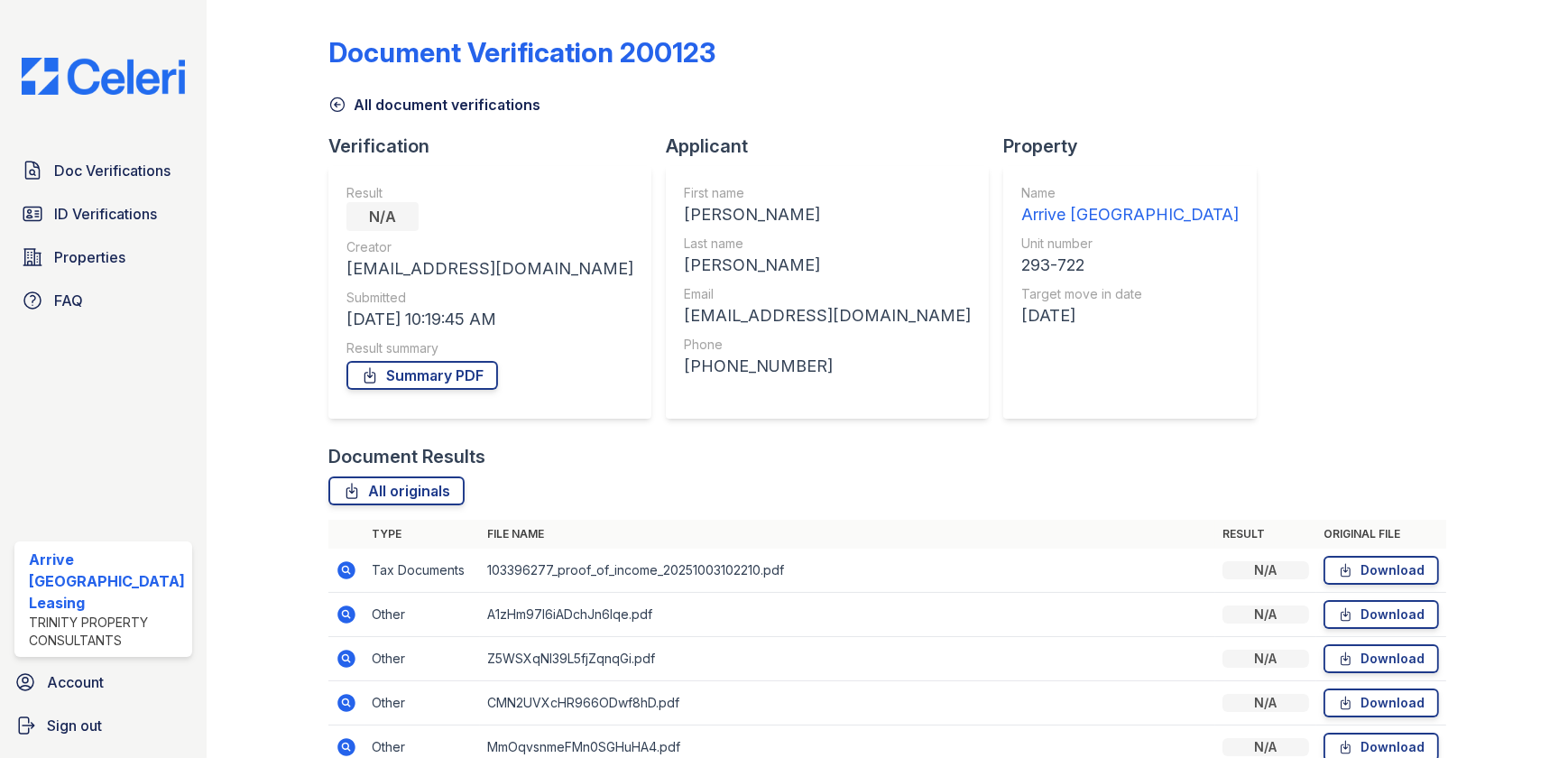
click at [340, 696] on icon at bounding box center [347, 703] width 18 height 18
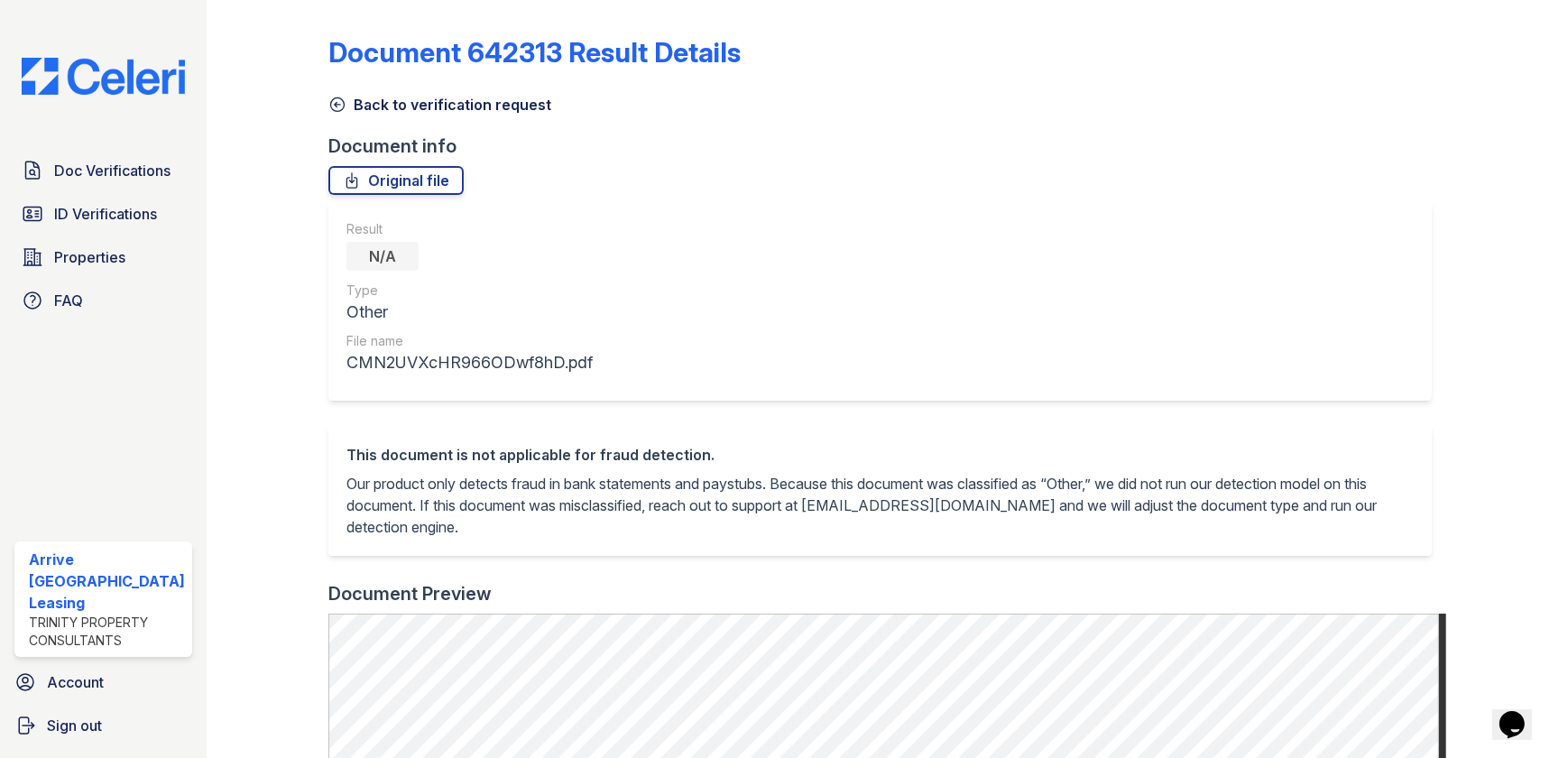
click at [328, 106] on icon at bounding box center [337, 105] width 18 height 18
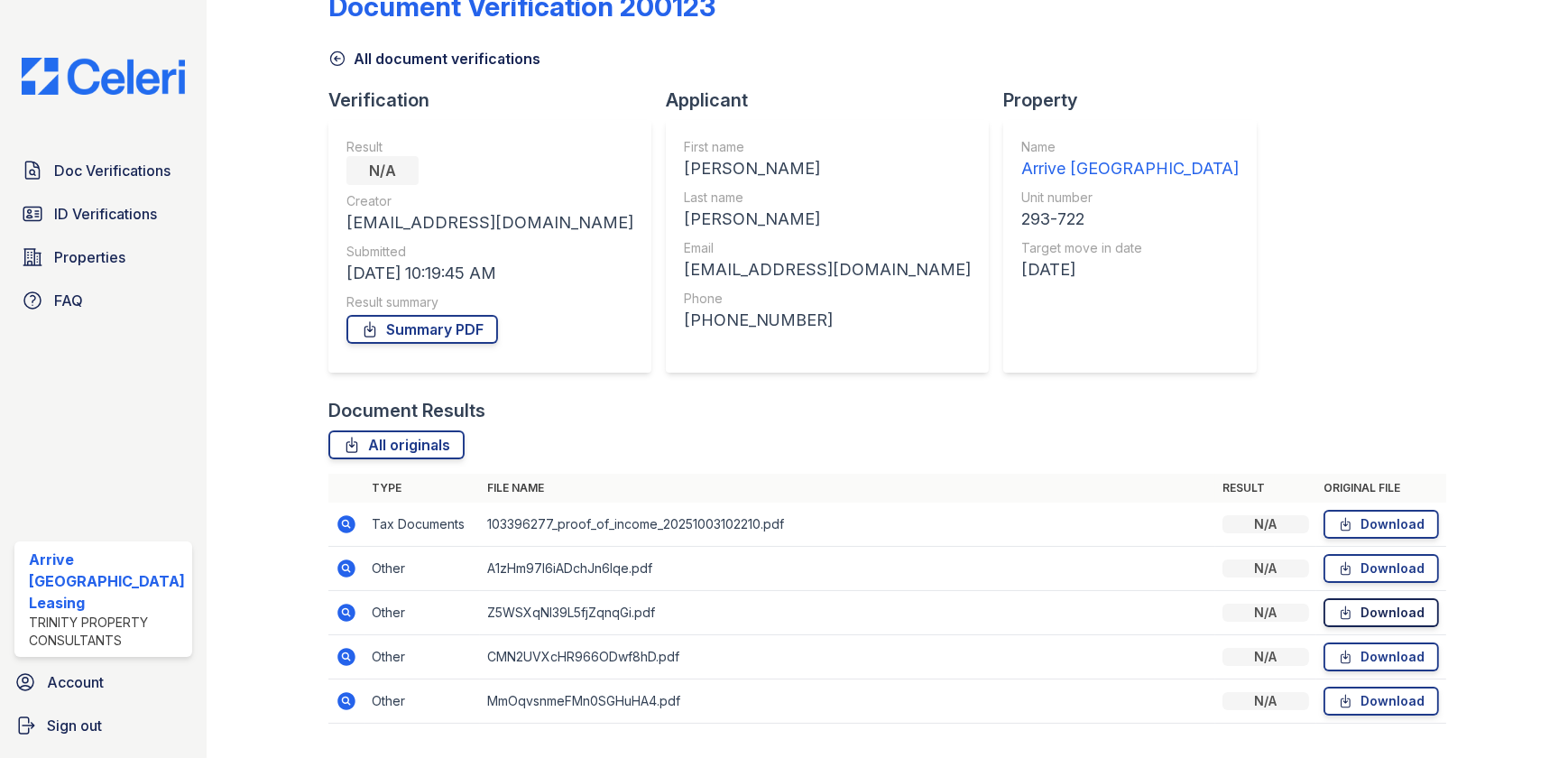
scroll to position [90, 0]
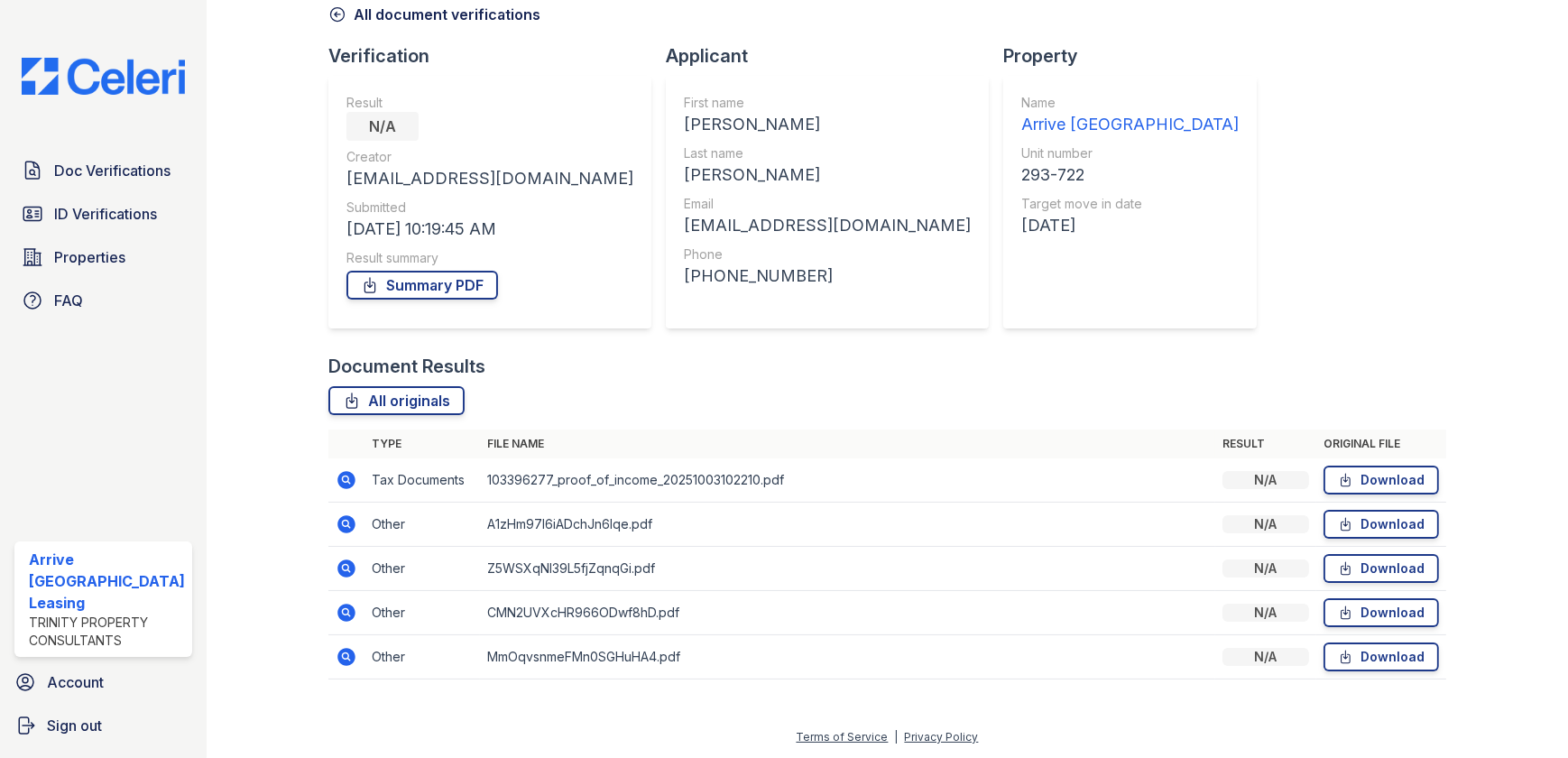
drag, startPoint x: 907, startPoint y: 587, endPoint x: 337, endPoint y: 611, distance: 570.5
click at [337, 611] on icon at bounding box center [347, 613] width 18 height 18
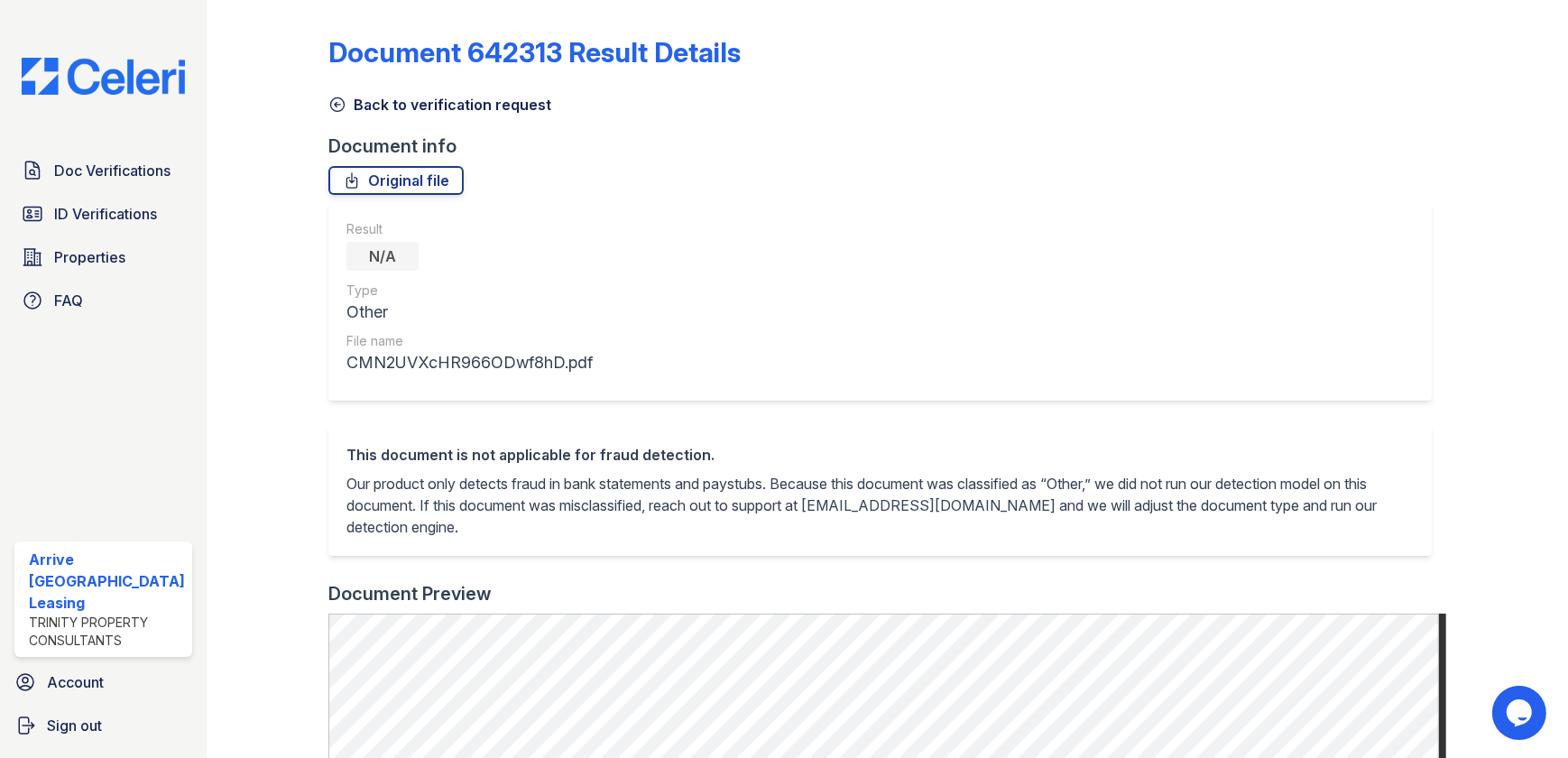
click at [328, 98] on icon at bounding box center [337, 105] width 18 height 18
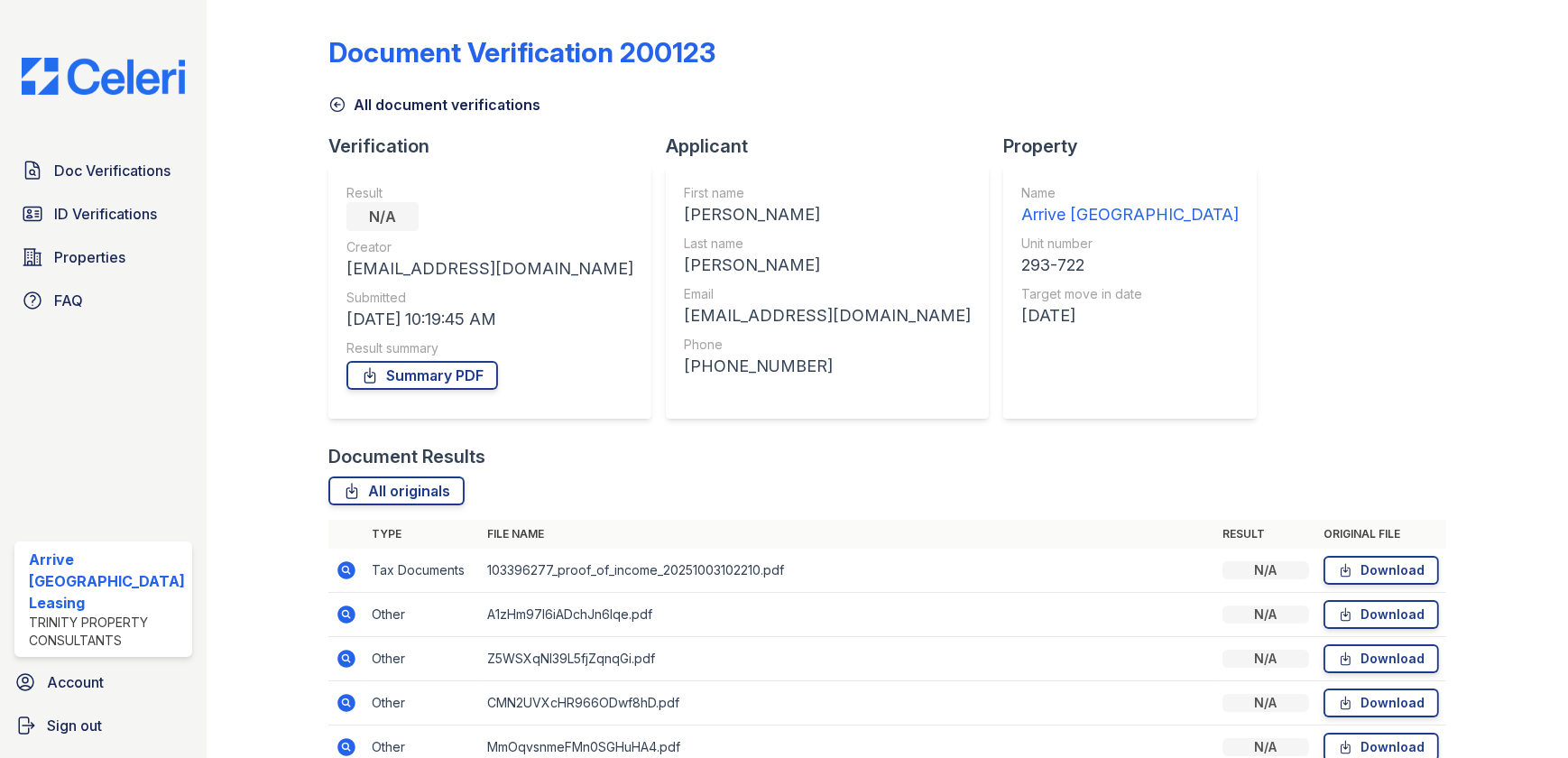
click at [343, 568] on icon at bounding box center [345, 569] width 5 height 5
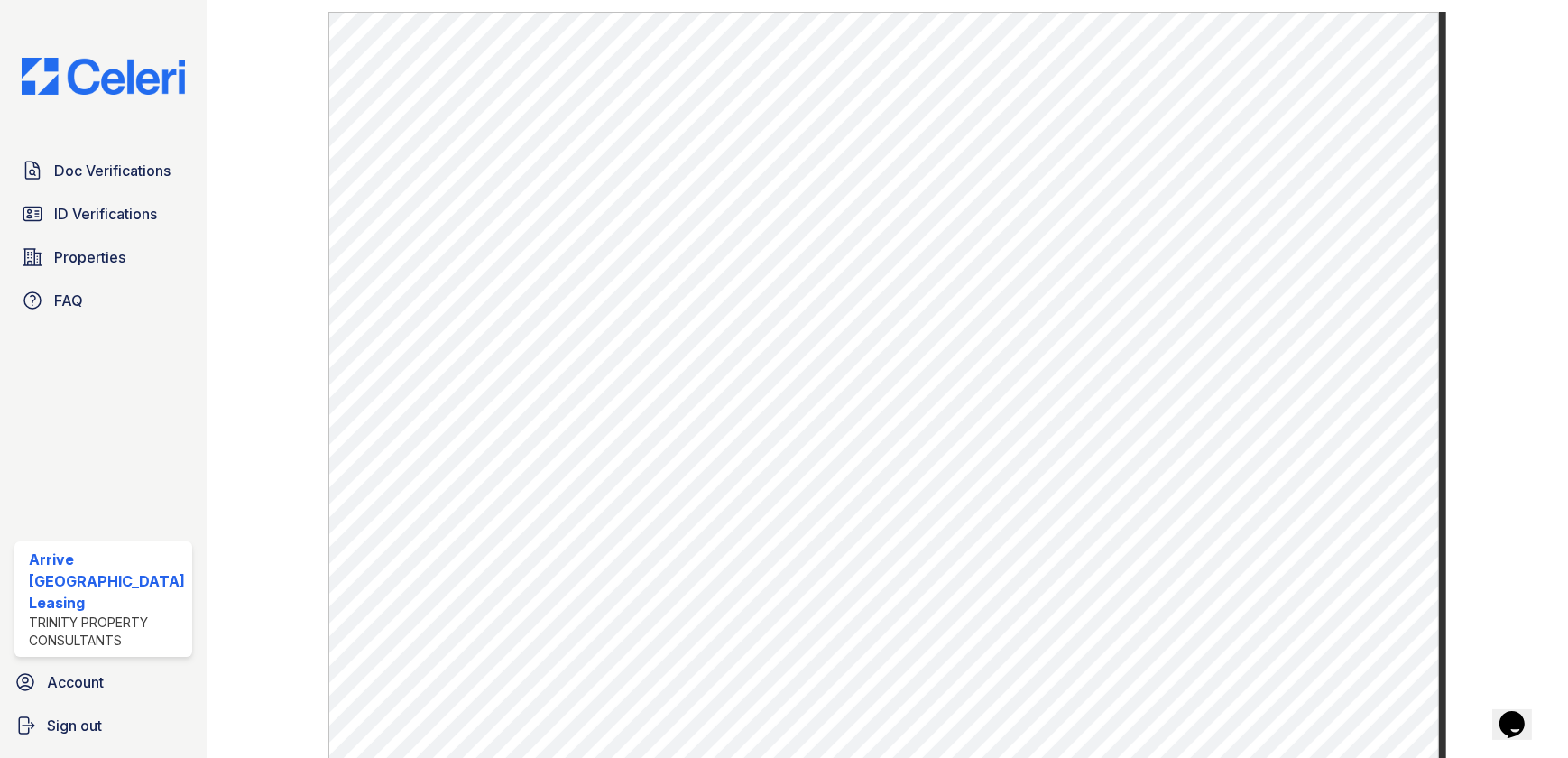
scroll to position [574, 0]
click at [94, 167] on span "Doc Verifications" at bounding box center [113, 171] width 116 height 22
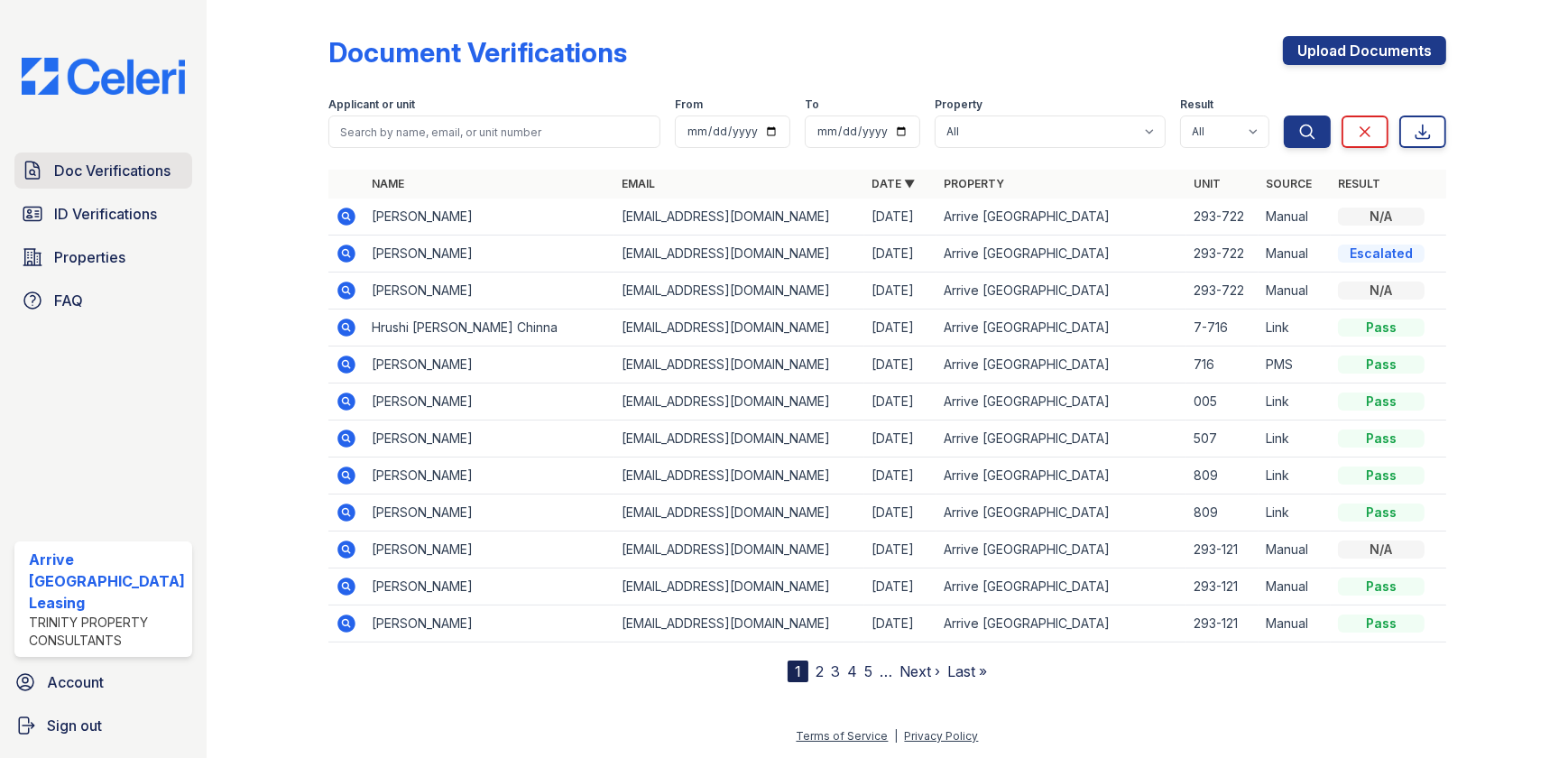
click at [143, 167] on span "Doc Verifications" at bounding box center [113, 171] width 116 height 22
click at [344, 213] on icon at bounding box center [347, 217] width 22 height 22
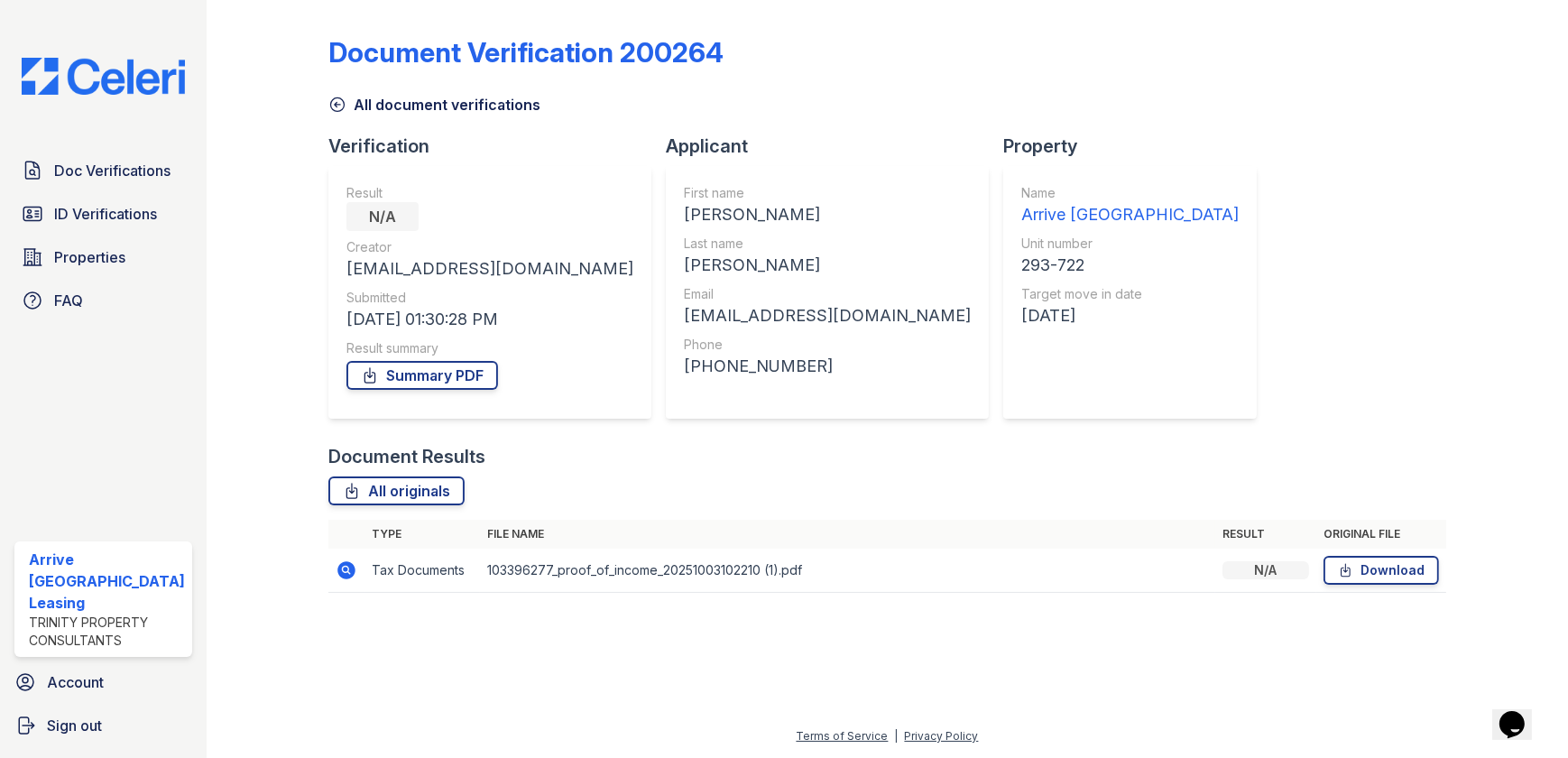
click at [345, 561] on icon at bounding box center [347, 571] width 22 height 22
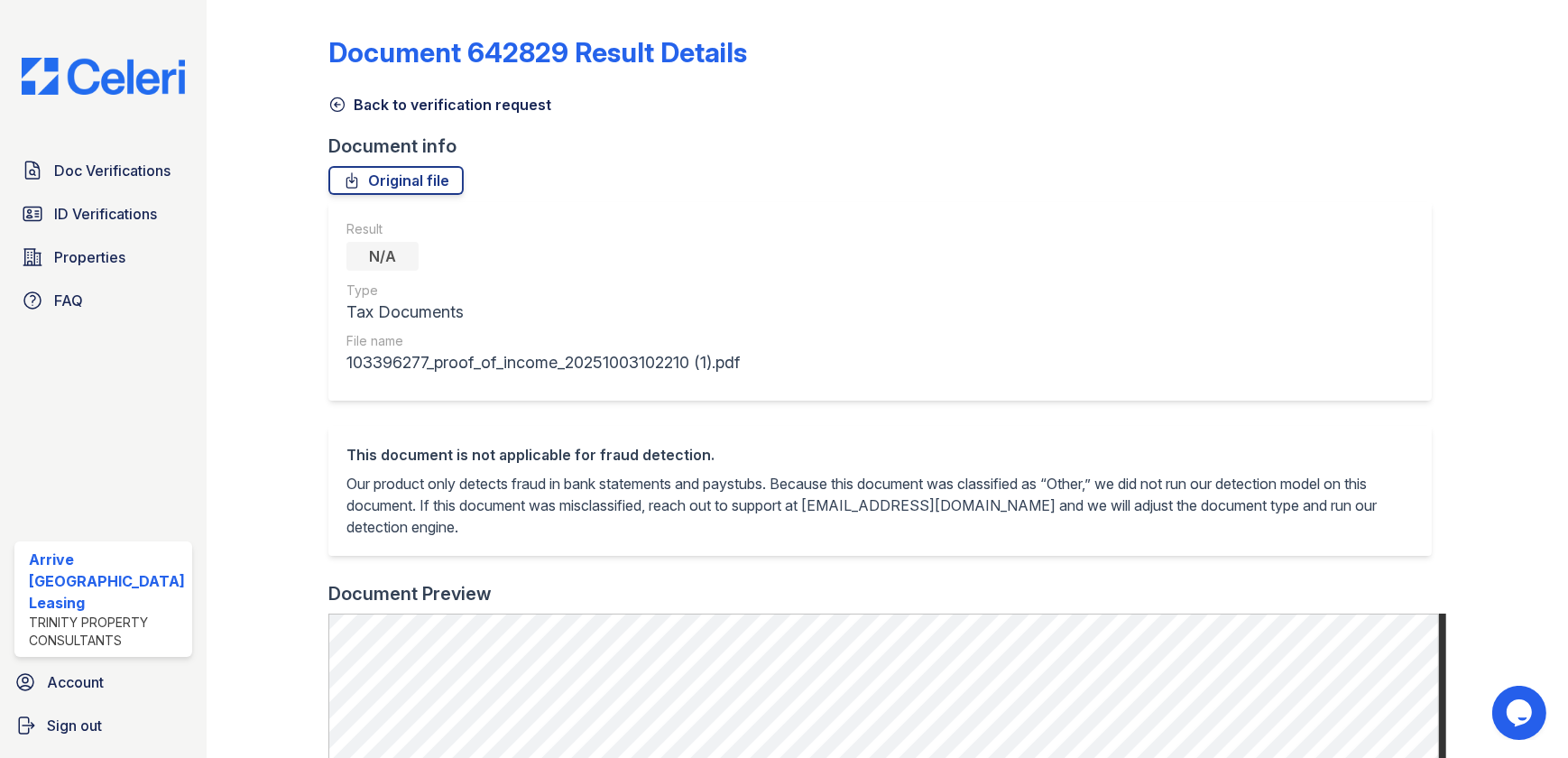
click at [340, 110] on icon at bounding box center [337, 105] width 18 height 18
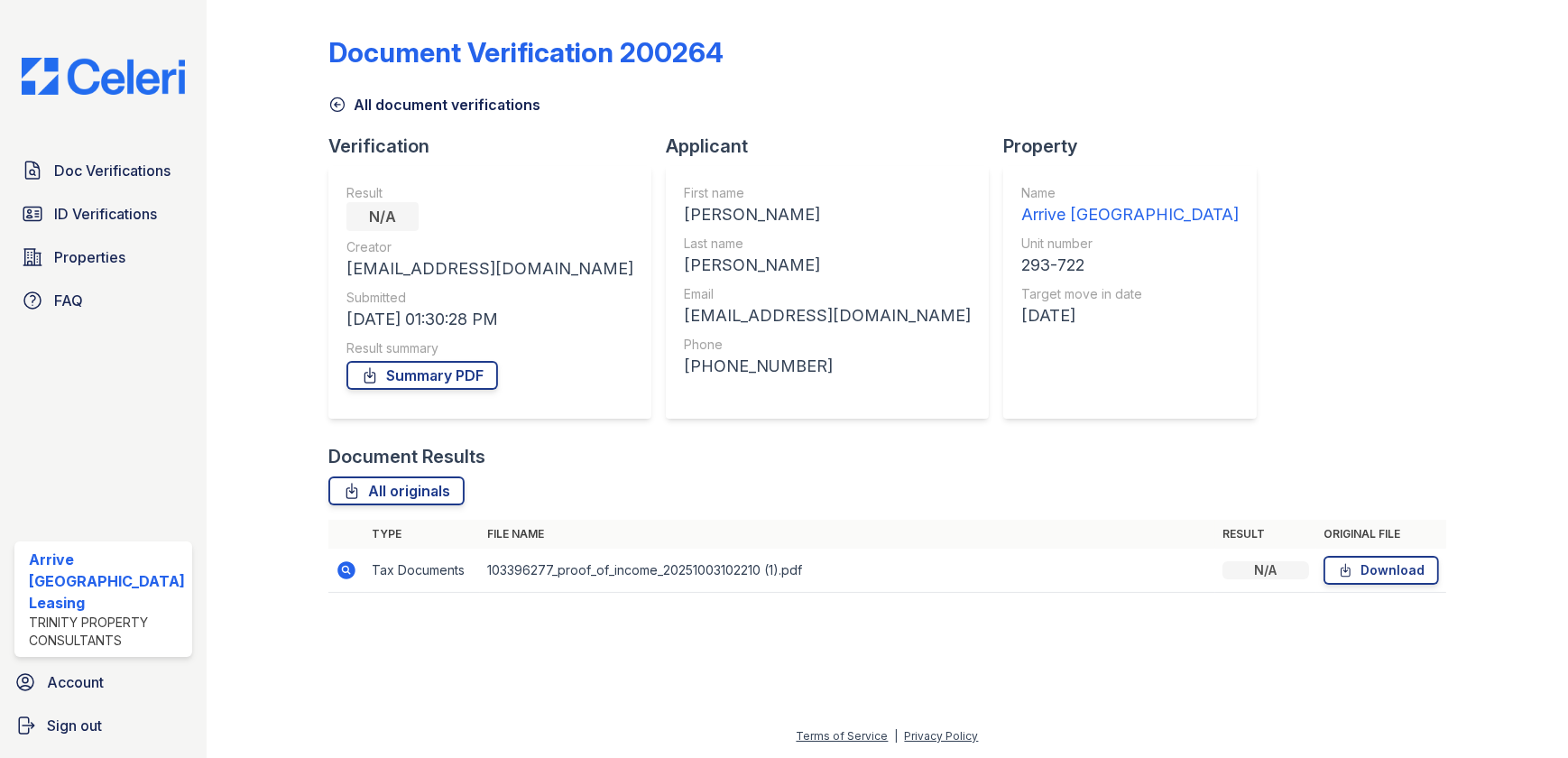
click at [337, 109] on icon at bounding box center [337, 105] width 14 height 14
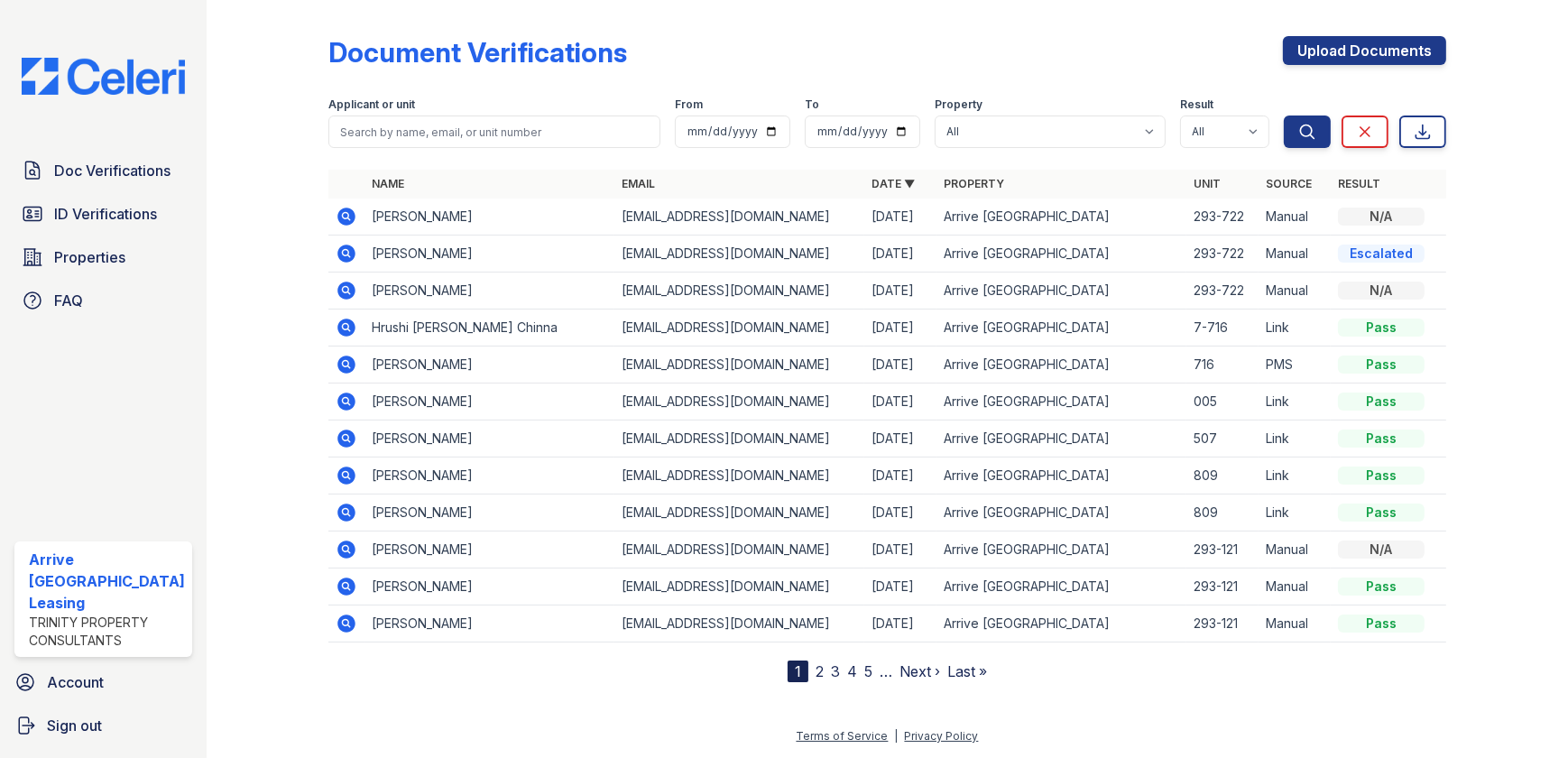
click at [339, 258] on icon at bounding box center [347, 254] width 18 height 18
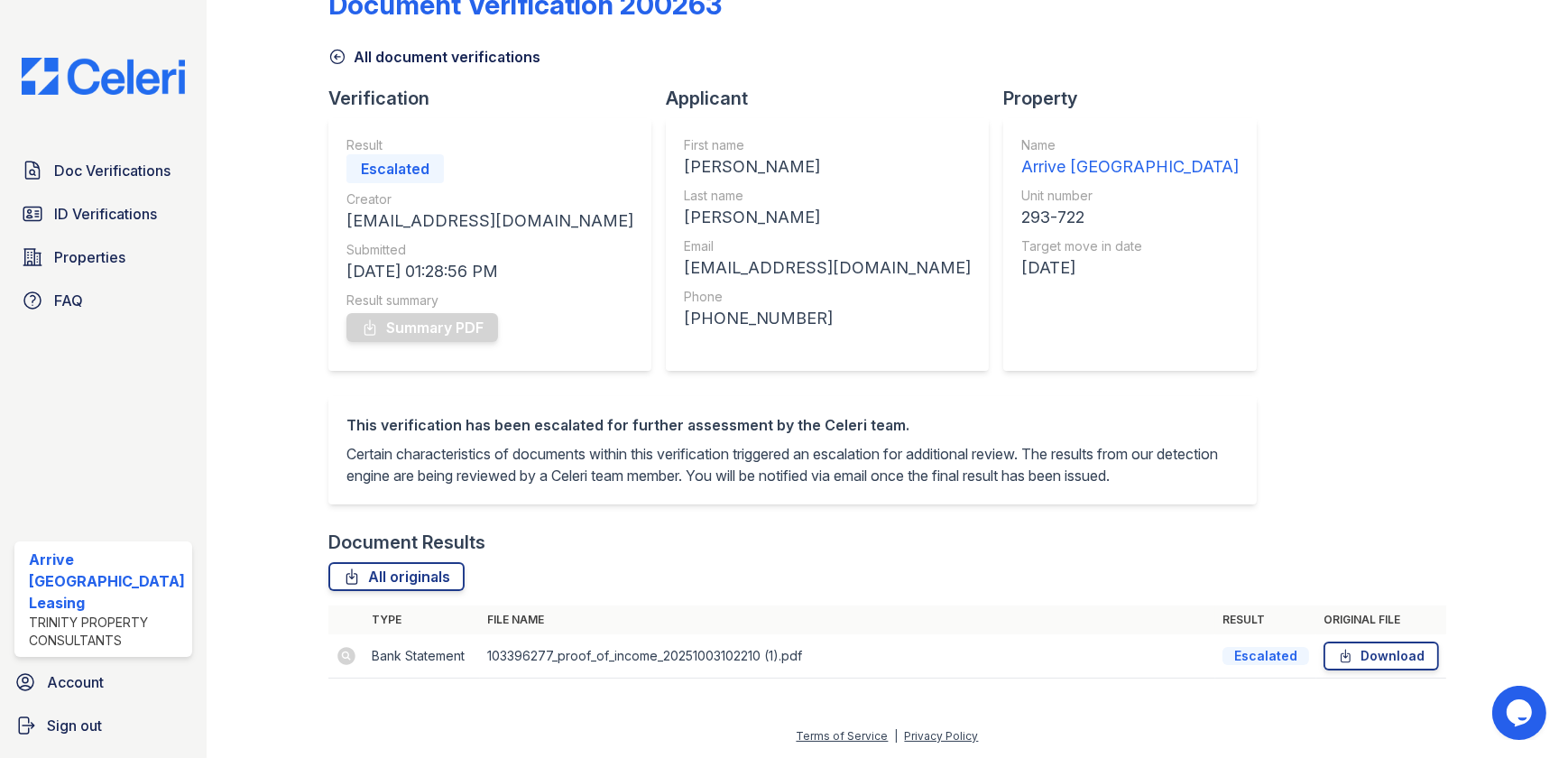
scroll to position [68, 0]
click at [347, 657] on td at bounding box center [347, 656] width 36 height 45
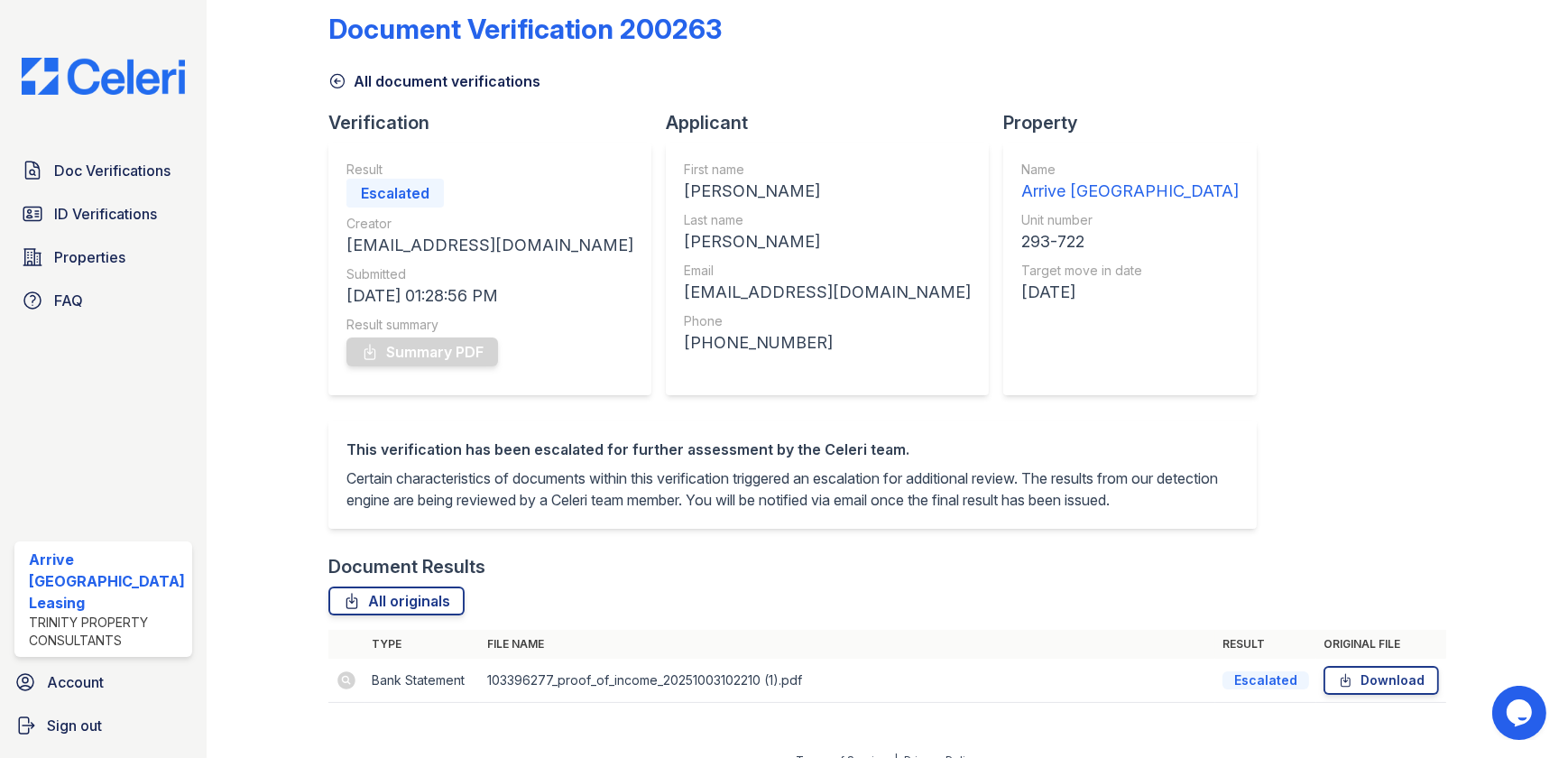
scroll to position [0, 0]
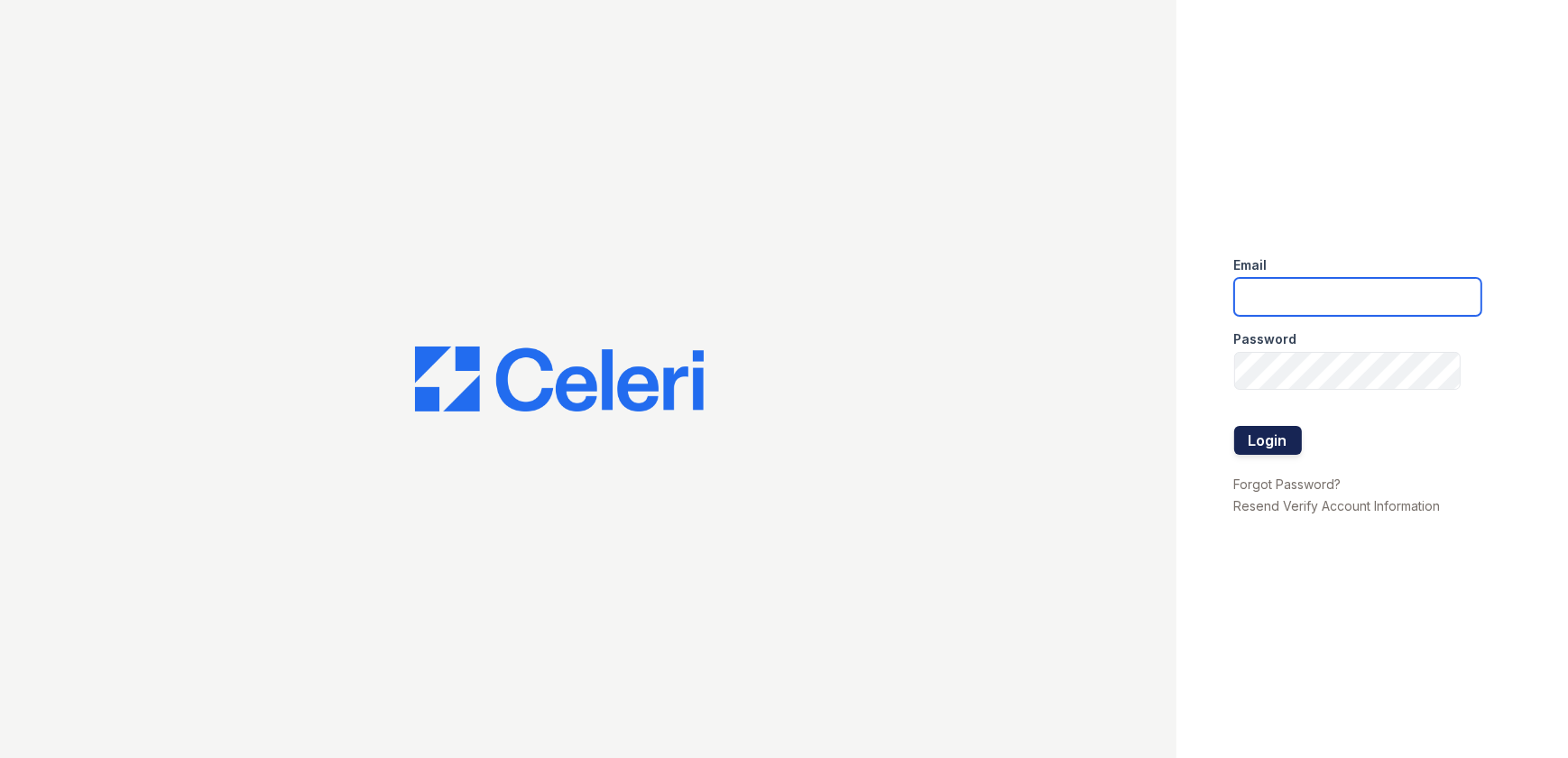
type input "ArriveWestborough@trinity-pm.com"
click at [1281, 441] on button "Login" at bounding box center [1268, 440] width 67 height 29
